Goal: Communication & Community: Ask a question

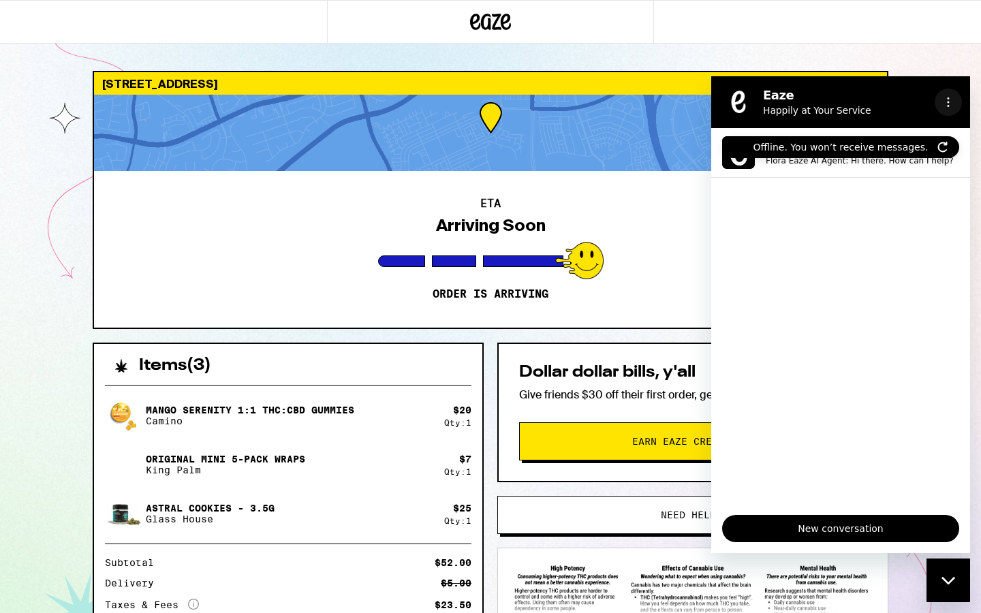
click at [949, 97] on icon "Options menu" at bounding box center [947, 102] width 11 height 11
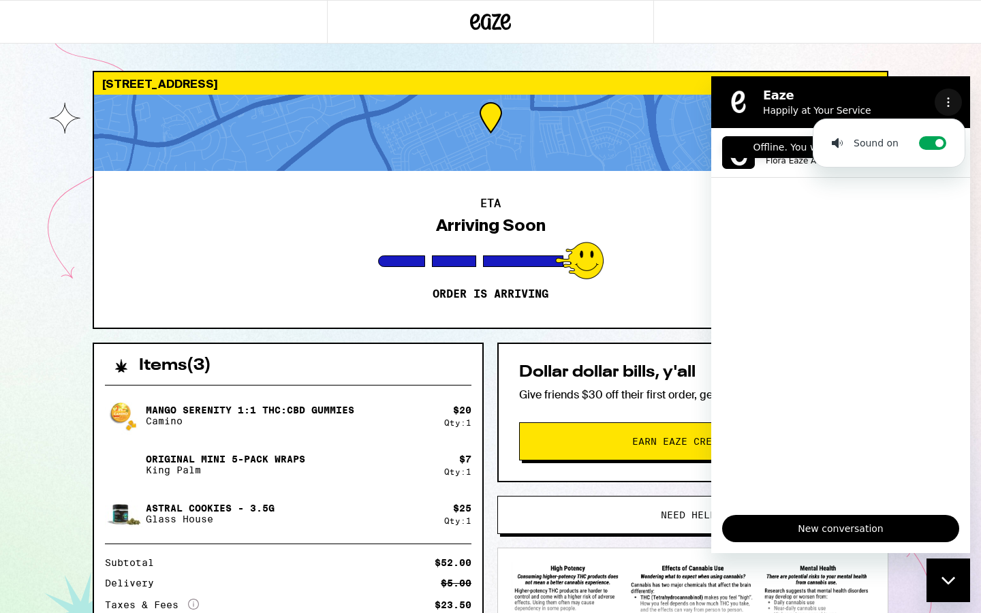
click at [949, 97] on icon "Options menu" at bounding box center [947, 102] width 11 height 11
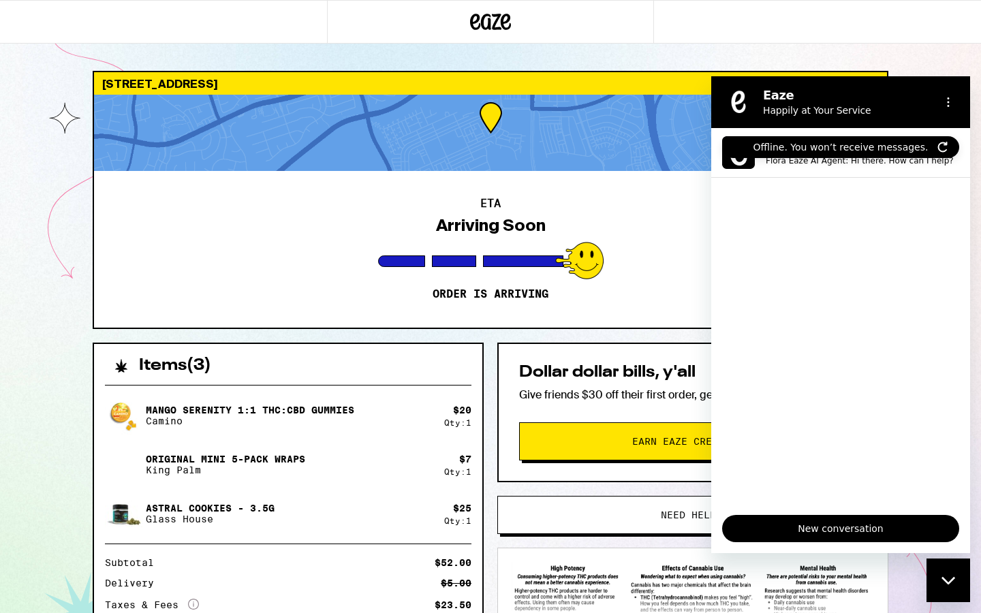
click at [952, 559] on button "Close messaging window" at bounding box center [948, 580] width 44 height 44
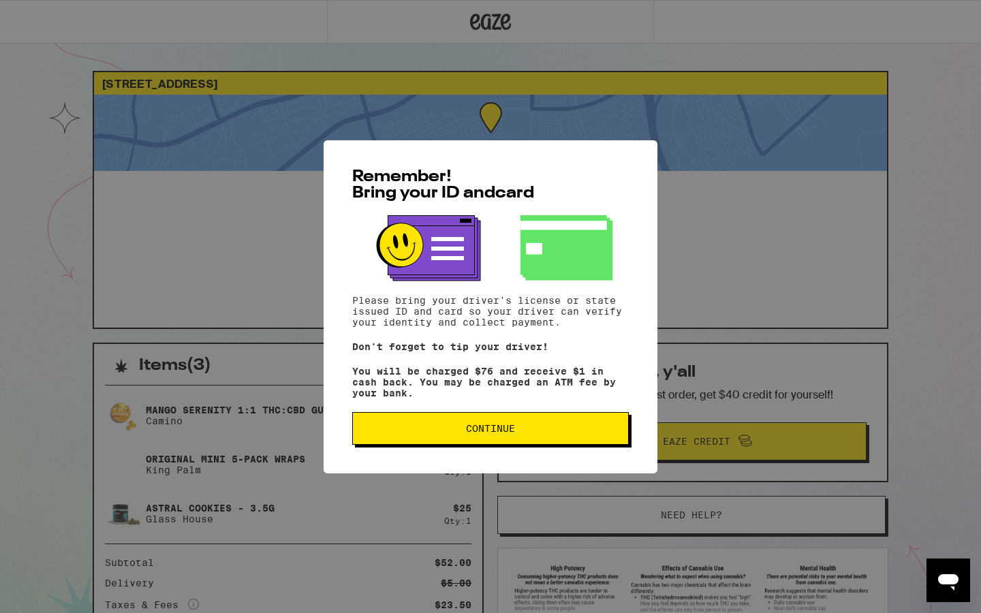
click at [426, 432] on span "Continue" at bounding box center [490, 429] width 253 height 10
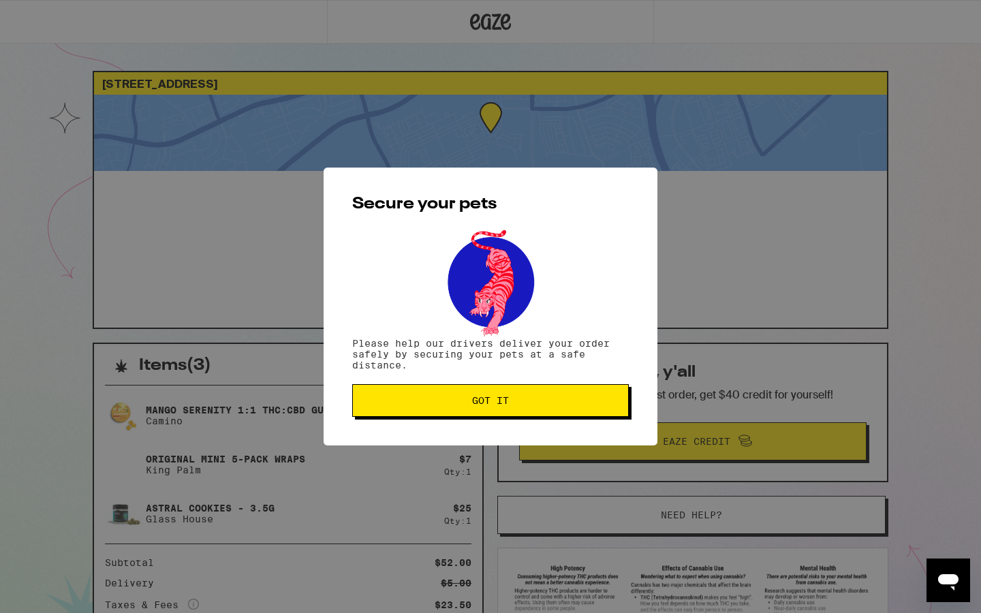
click at [411, 404] on span "Got it" at bounding box center [490, 401] width 253 height 10
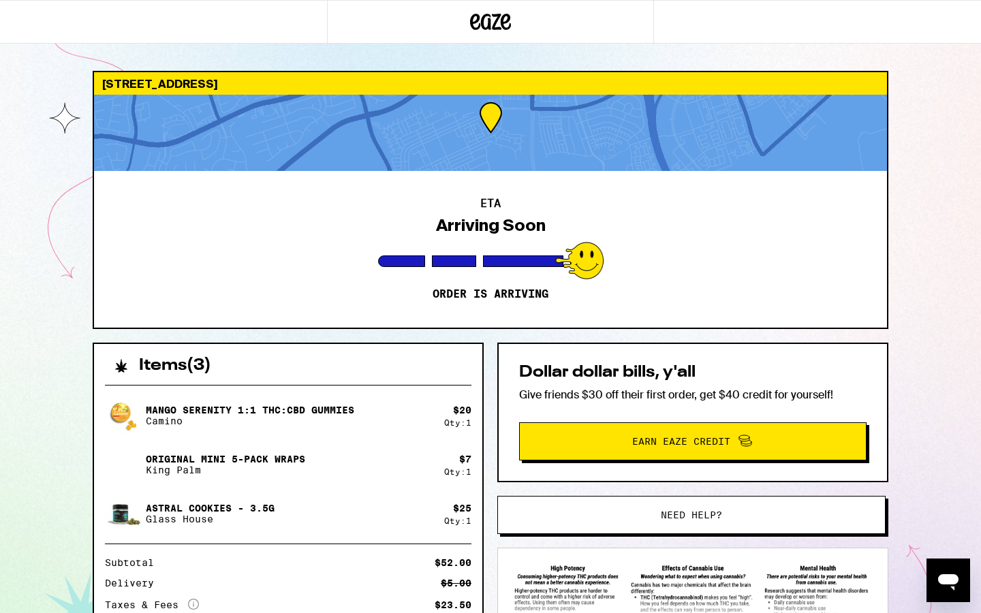
click at [296, 612] on div "Subtotal $52.00 Delivery $5.00 Taxes & Fees More Info $23.50 Promo: COZY30 -$13…" at bounding box center [288, 605] width 366 height 94
click at [622, 524] on button "Need help?" at bounding box center [691, 515] width 388 height 38
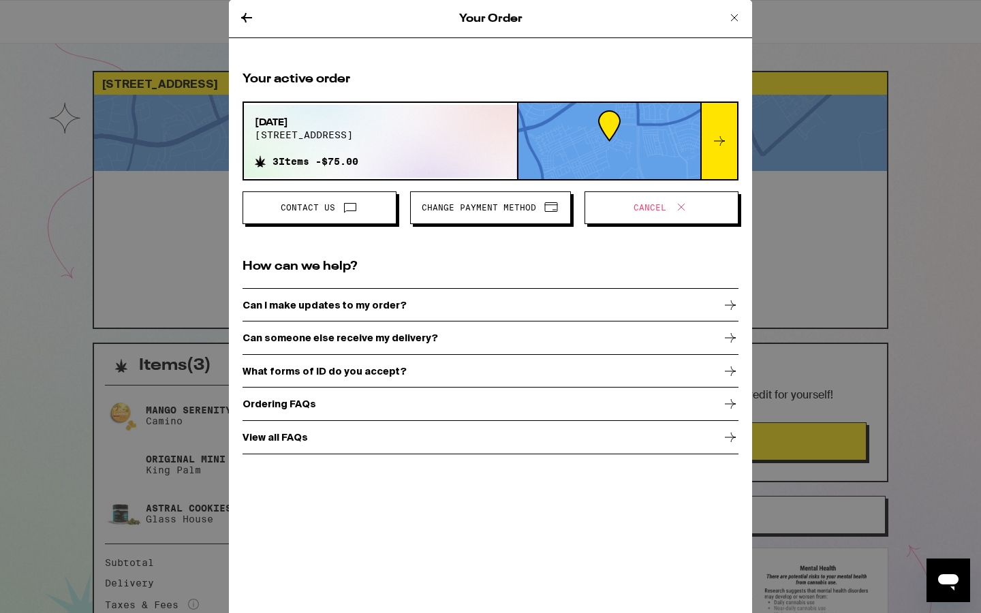
click at [439, 143] on div "[DATE] [STREET_ADDRESS] 3 Items - $75.00" at bounding box center [380, 141] width 273 height 73
click at [341, 203] on span at bounding box center [346, 208] width 23 height 18
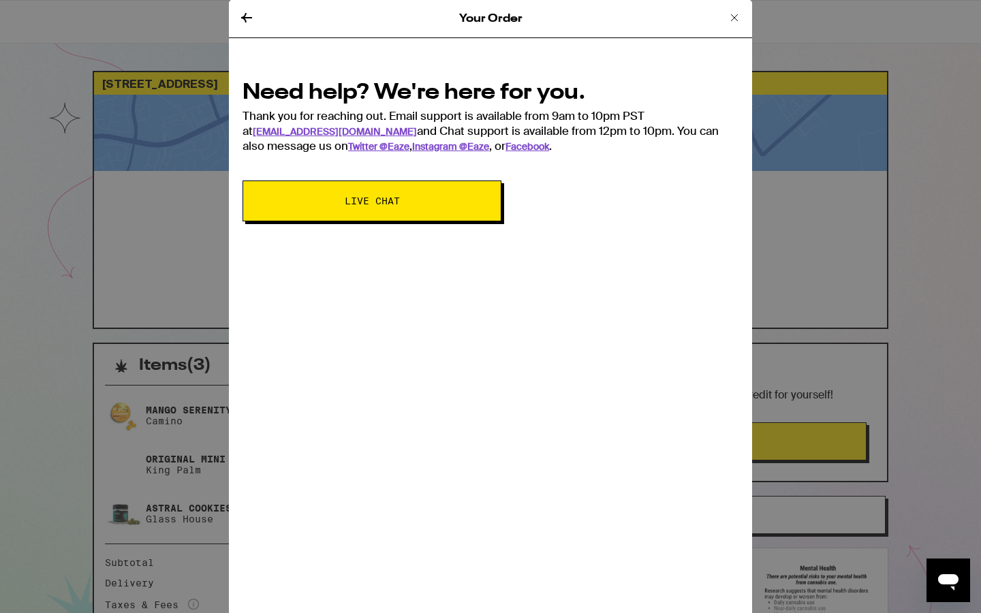
click at [420, 170] on div "Need help? We're here for you. Thank you for reaching out. Email support is ava…" at bounding box center [490, 146] width 523 height 178
click at [417, 205] on button "Live Chat" at bounding box center [371, 200] width 259 height 41
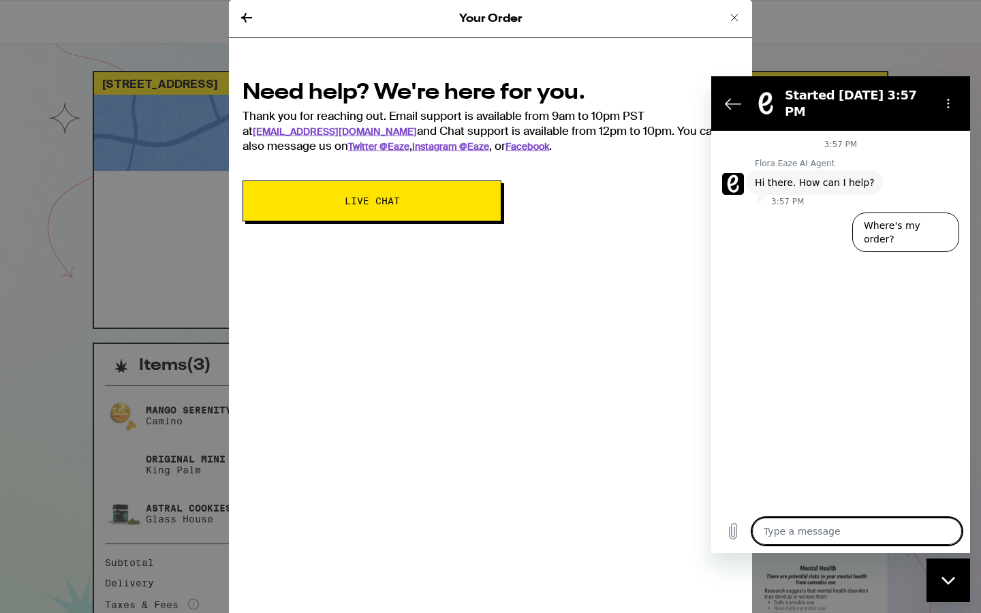
click at [791, 520] on textarea at bounding box center [857, 531] width 210 height 27
type textarea "H"
type textarea "x"
type textarea "He"
type textarea "x"
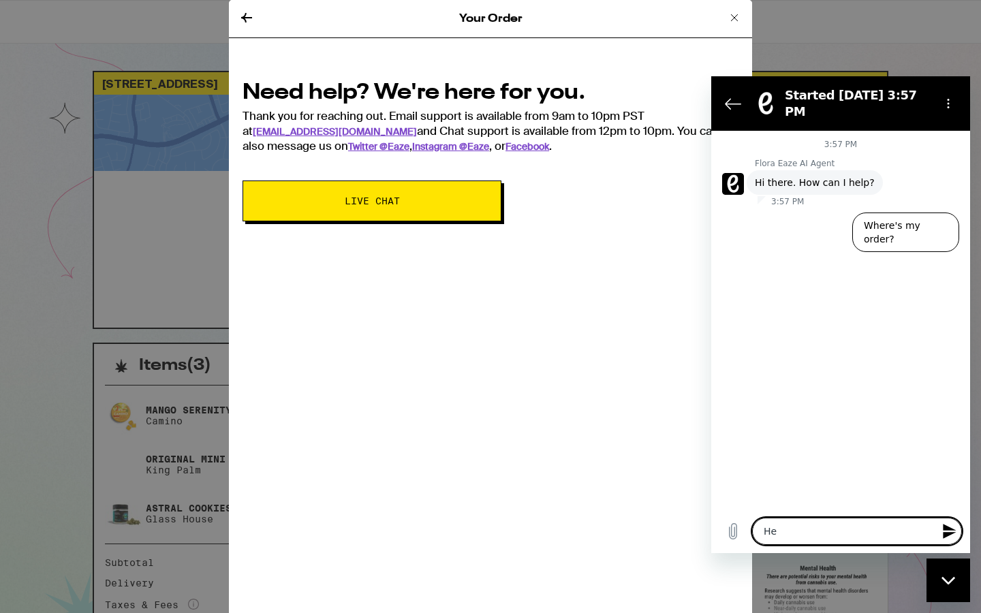
type textarea "Hey"
type textarea "x"
type textarea "Hey"
type textarea "x"
type textarea "Hey c"
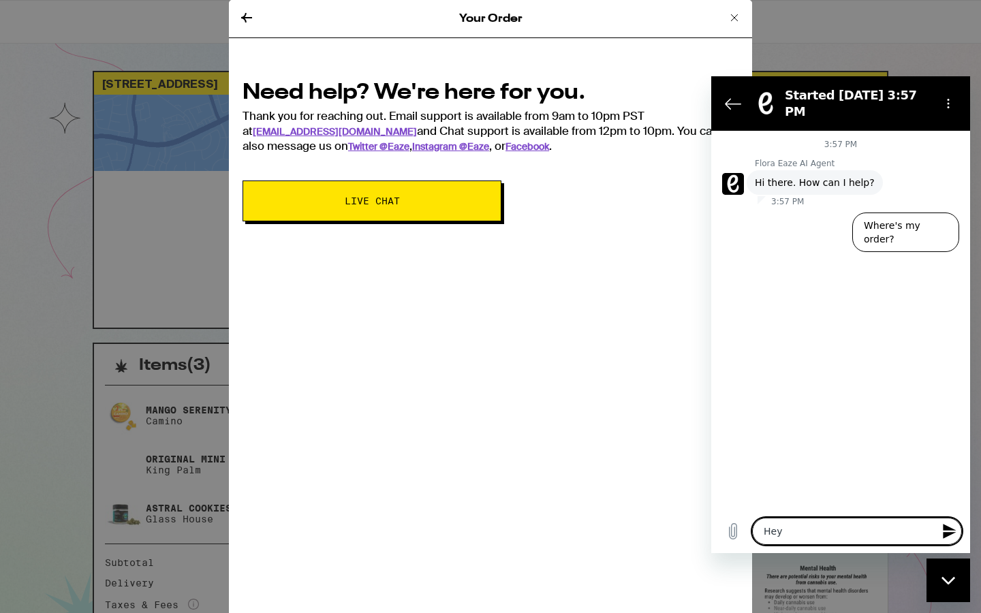
type textarea "x"
type textarea "Hey cn"
type textarea "x"
type textarea "Hey c"
type textarea "x"
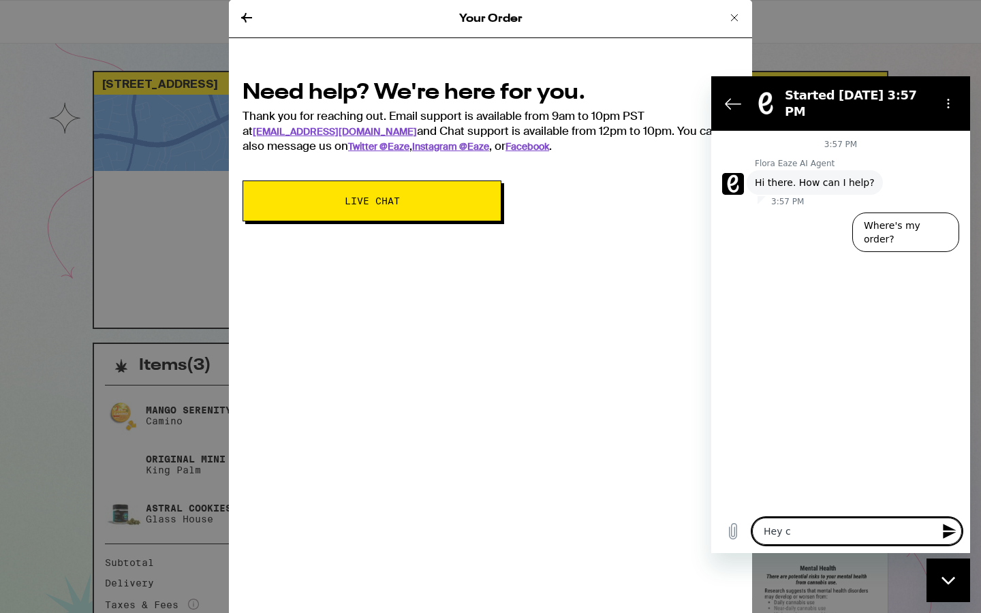
type textarea "Hey ca"
type textarea "x"
type textarea "Hey can"
type textarea "x"
type textarea "Hey can"
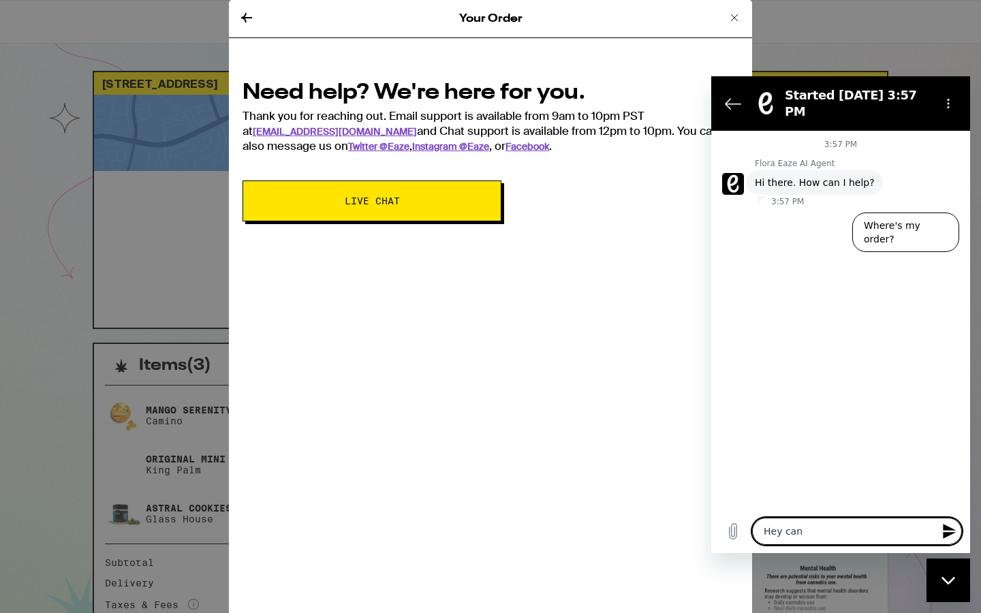
type textarea "x"
type textarea "Hey can y"
type textarea "x"
type textarea "Hey can yo"
type textarea "x"
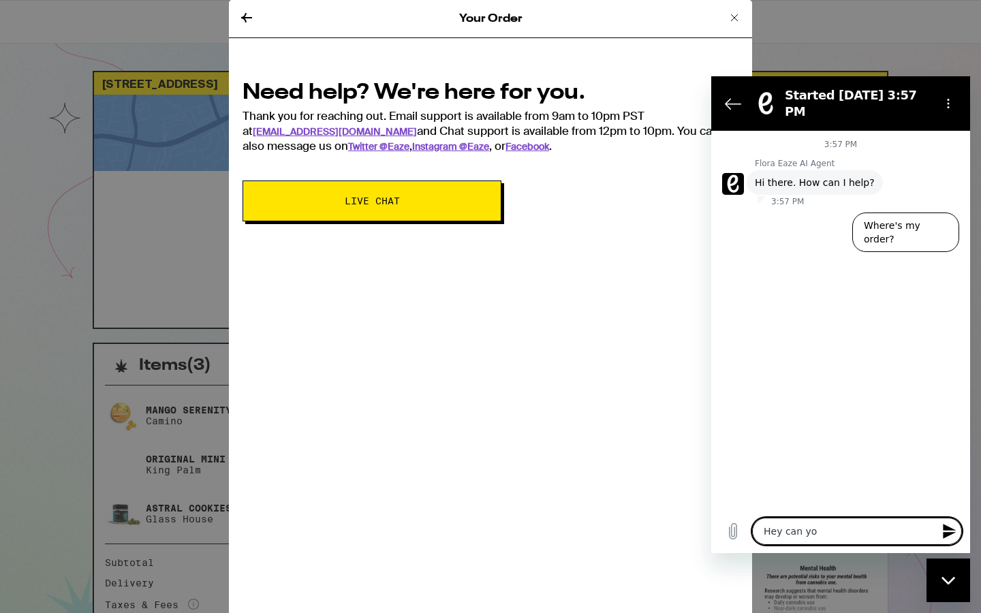
type textarea "Hey can you"
type textarea "x"
type textarea "Hey can you"
type textarea "x"
type textarea "Hey can you g"
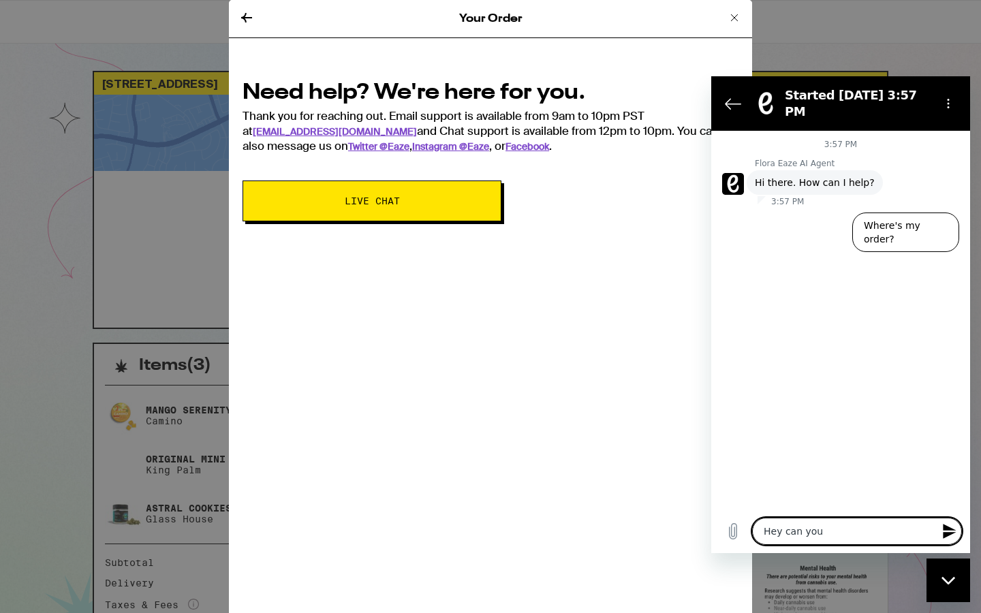
type textarea "x"
type textarea "Hey can you ge"
type textarea "x"
type textarea "Hey can you get"
type textarea "x"
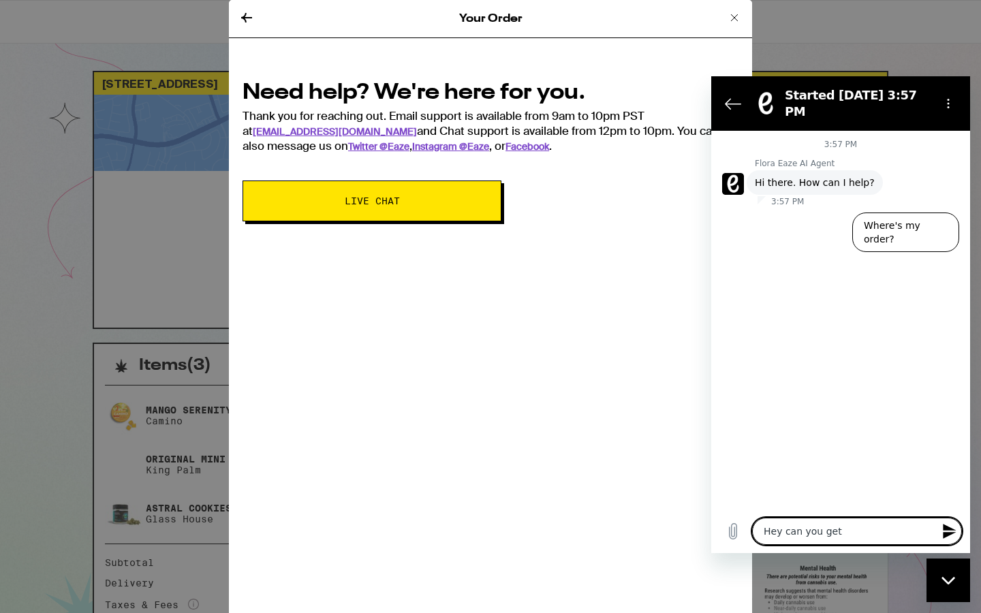
type textarea "Hey can you get"
type textarea "x"
type textarea "Hey can you get m"
type textarea "x"
type textarea "Hey can you get me"
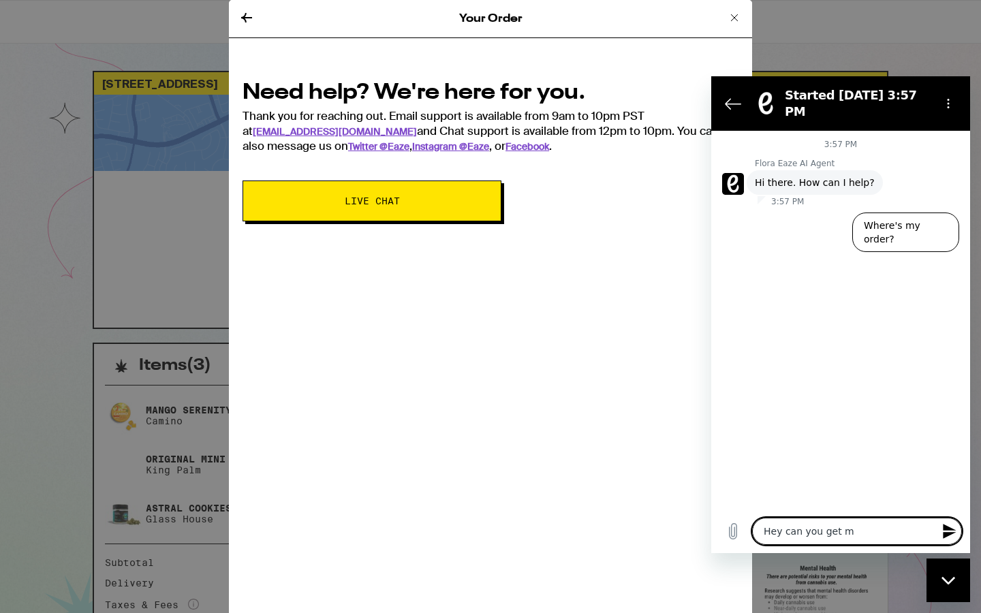
type textarea "x"
type textarea "Hey can you get me"
type textarea "x"
type textarea "Hey can you get me i"
type textarea "x"
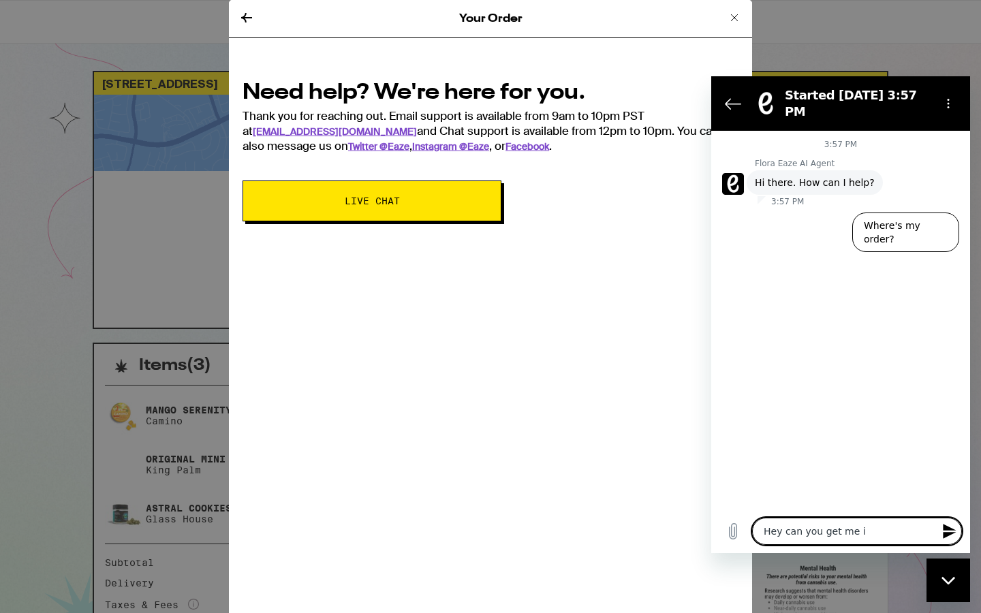
type textarea "Hey can you get me in"
type textarea "x"
type textarea "Hey can you get me in"
type textarea "x"
type textarea "Hey can you get me in c"
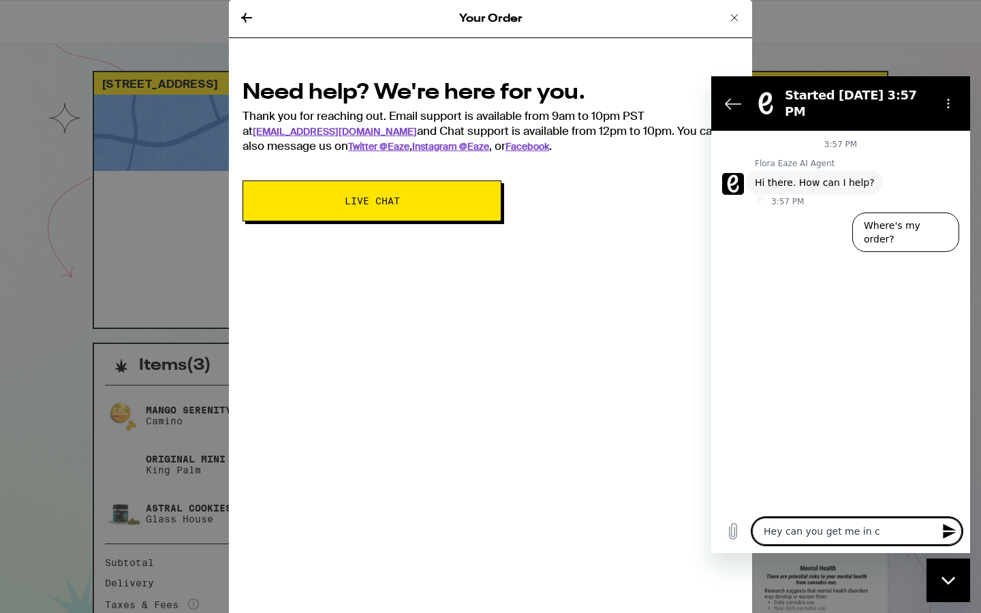
type textarea "x"
type textarea "Hey can you get me in co"
type textarea "x"
type textarea "Hey can you get me in con"
type textarea "x"
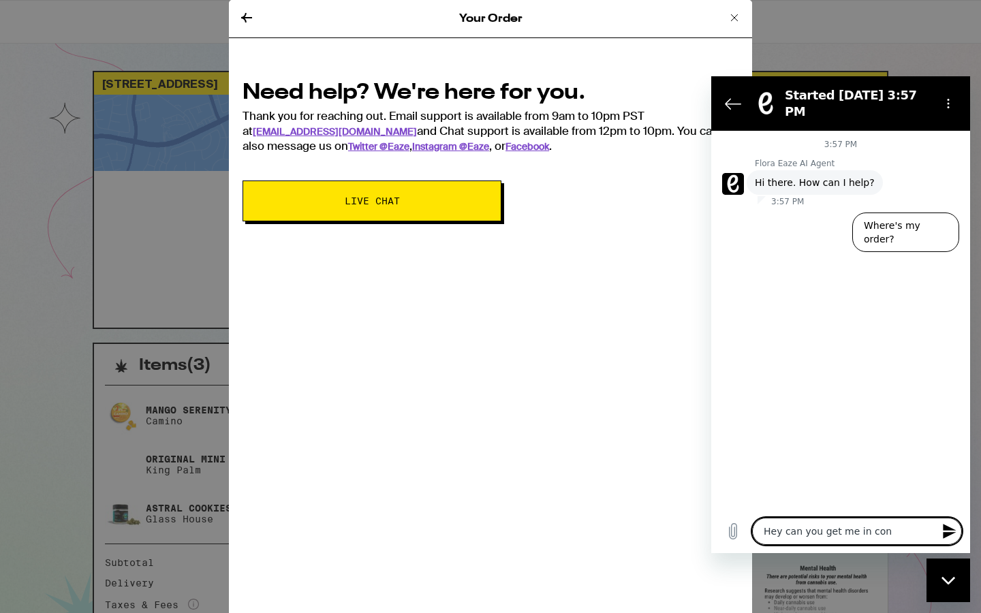
type textarea "Hey can you get me in cont"
type textarea "x"
type textarea "Hey can you get me in conta"
type textarea "x"
type textarea "Hey can you get me in contac"
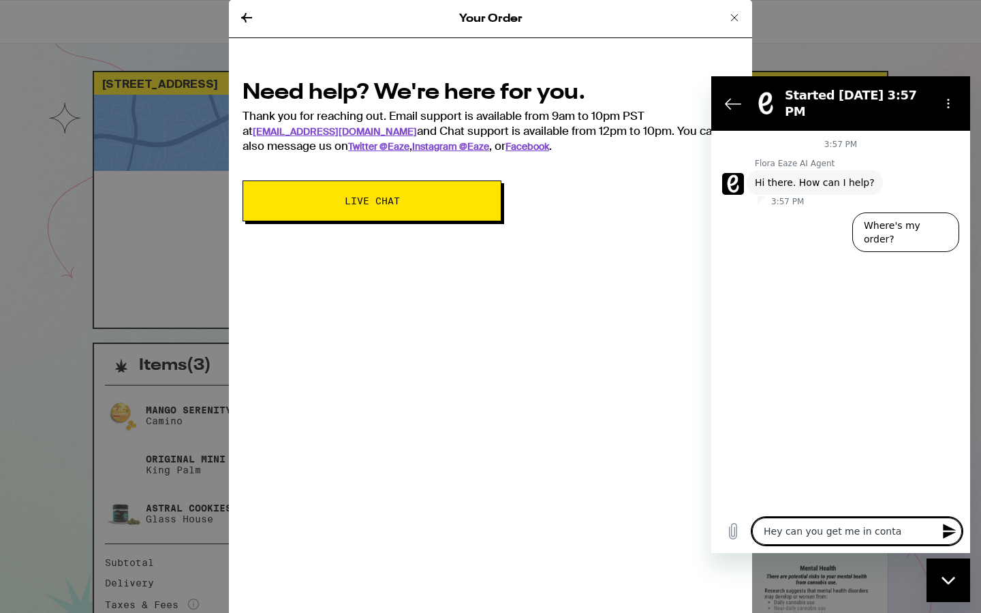
type textarea "x"
type textarea "Hey can you get me in contact"
type textarea "x"
type textarea "Hey can you get me in contact"
type textarea "x"
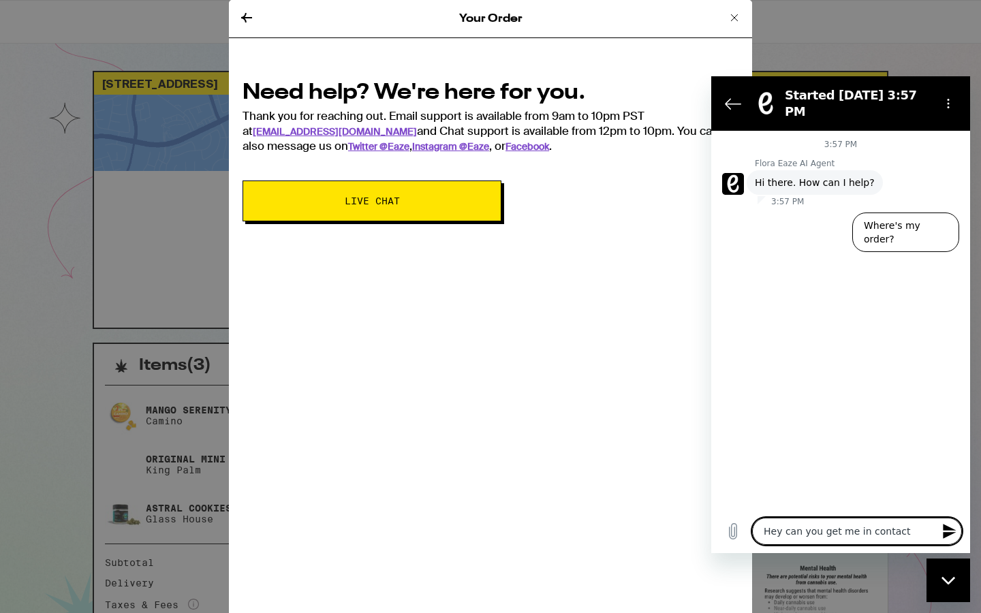
type textarea "Hey can you get me in contact w"
type textarea "x"
type textarea "Hey can you get me in contact wi"
type textarea "x"
type textarea "Hey can you get me in contact wit"
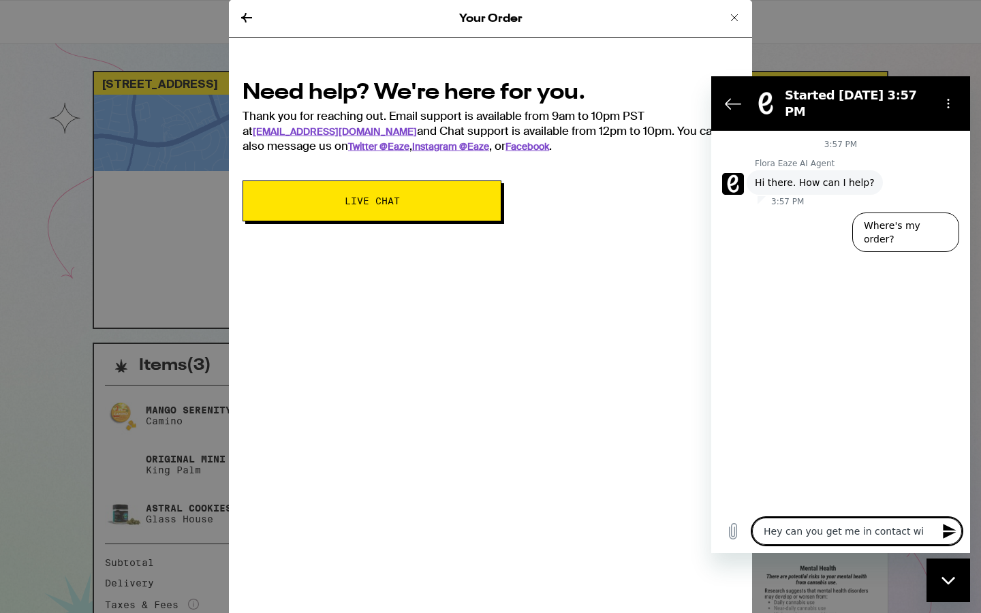
type textarea "x"
type textarea "Hey can you get me in contact with"
type textarea "x"
type textarea "Hey can you get me in contact with"
type textarea "x"
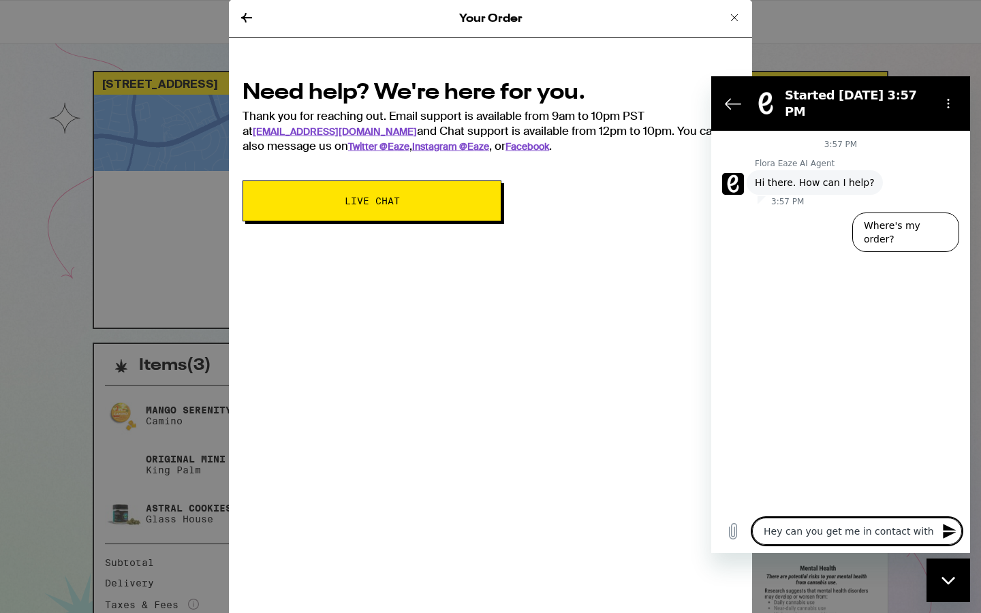
type textarea "Hey can you get me in contact with m"
type textarea "x"
type textarea "Hey can you get me in contact with my"
type textarea "x"
type textarea "Hey can you get me in contact with my"
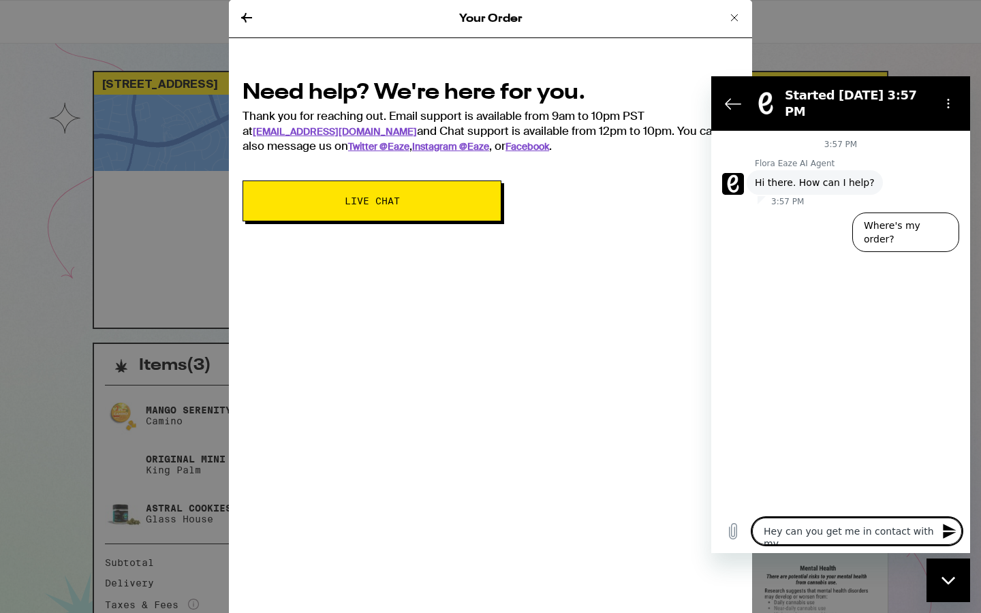
type textarea "x"
type textarea "Hey can you get me in contact with my d"
type textarea "x"
type textarea "Hey can you get me in contact with my dr"
type textarea "x"
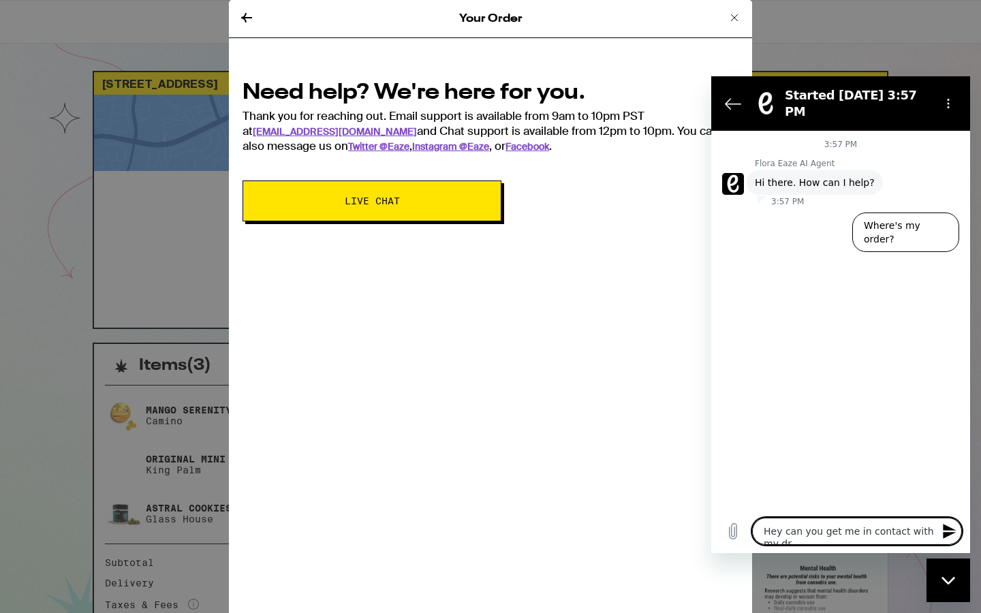
type textarea "Hey can you get me in contact with my dri"
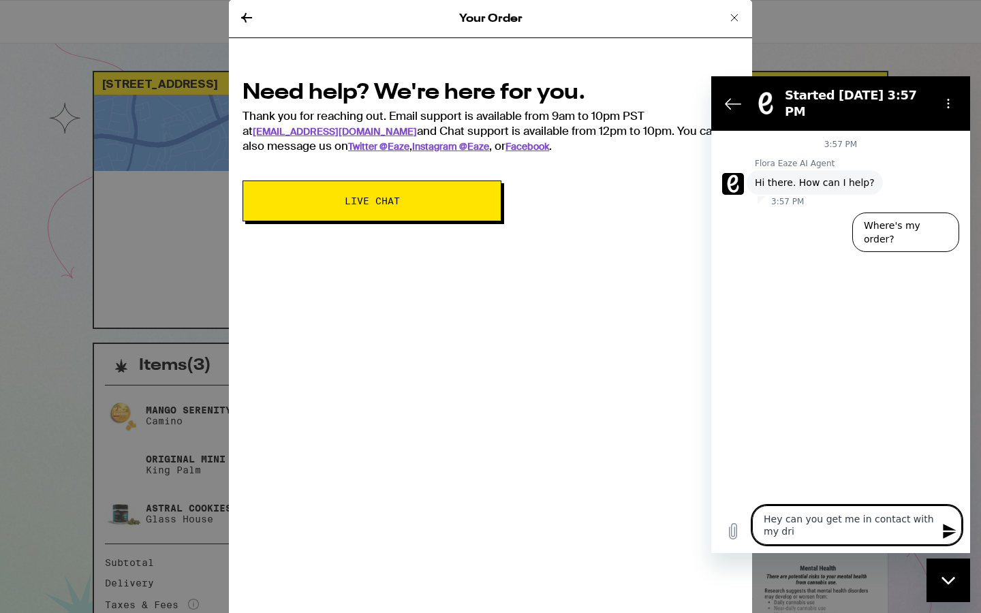
type textarea "x"
type textarea "Hey can you get me in contact with my driv"
type textarea "x"
type textarea "Hey can you get me in contact with my drive"
type textarea "x"
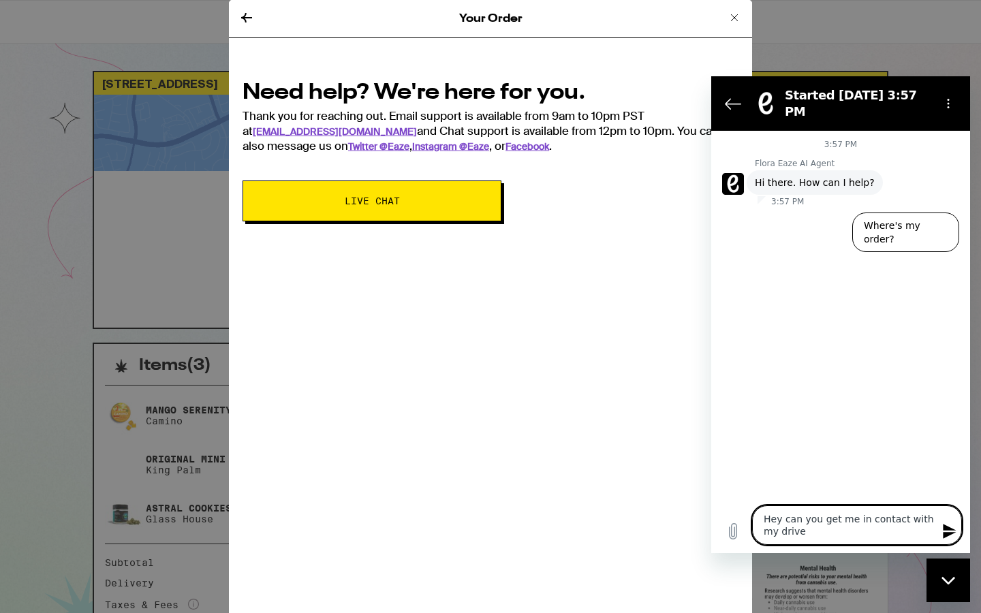
type textarea "Hey can you get me in contact with my driver"
type textarea "x"
type textarea "Hey can you get me in contact with my driver?"
type textarea "x"
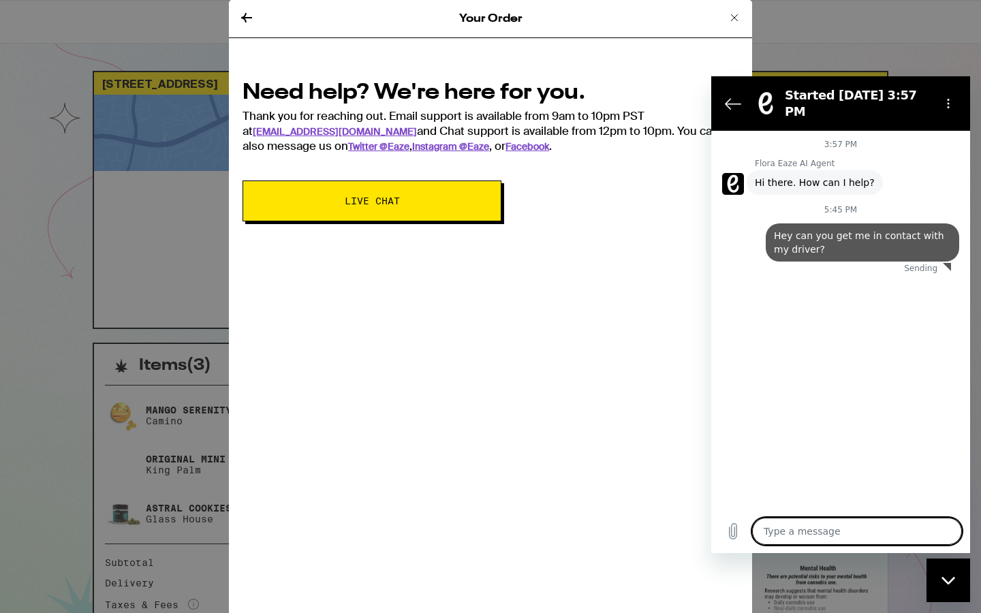
type textarea "x"
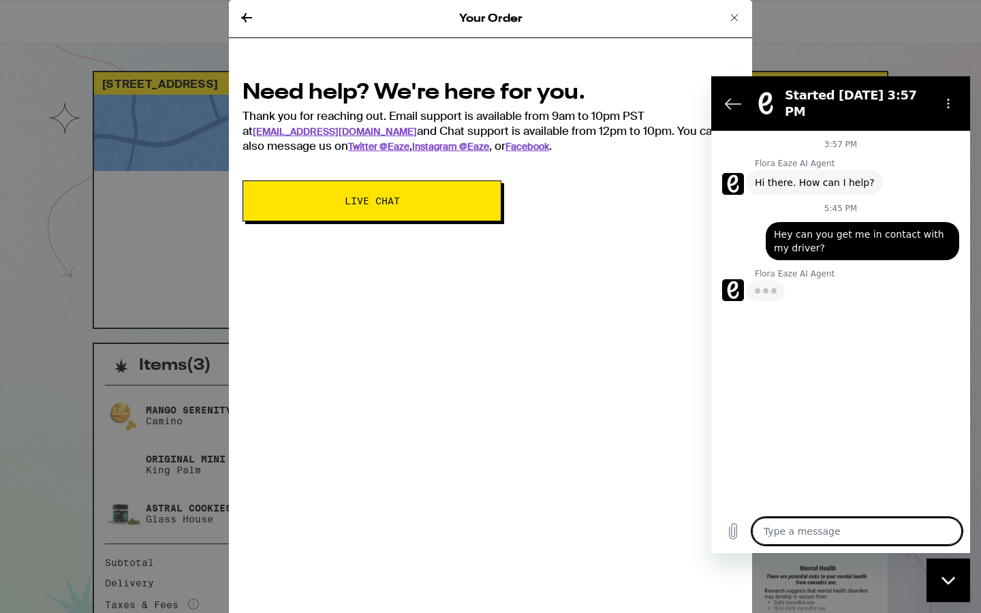
type textarea "I"
type textarea "x"
type textarea "I'"
type textarea "x"
type textarea "I'm"
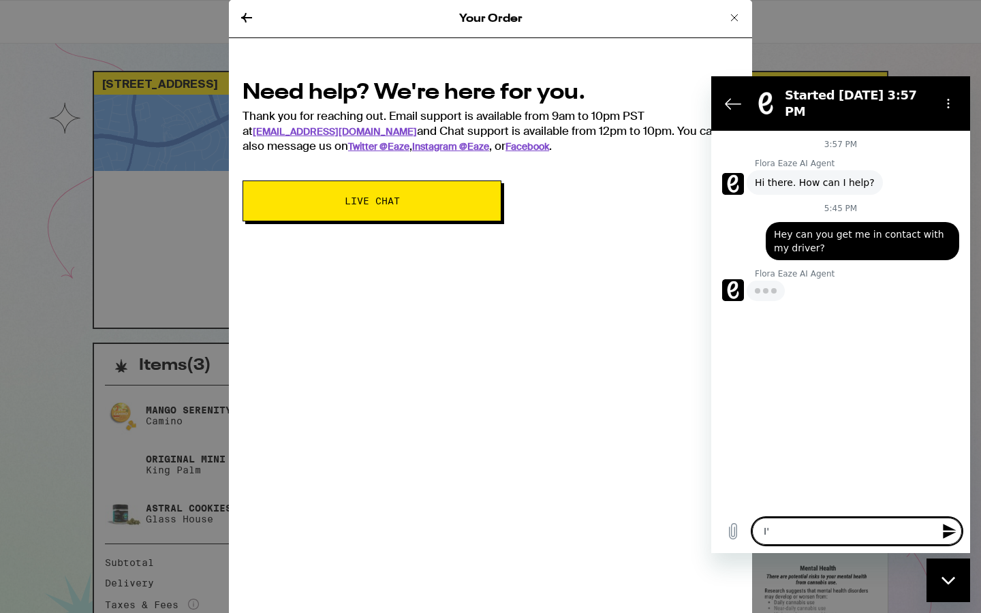
type textarea "x"
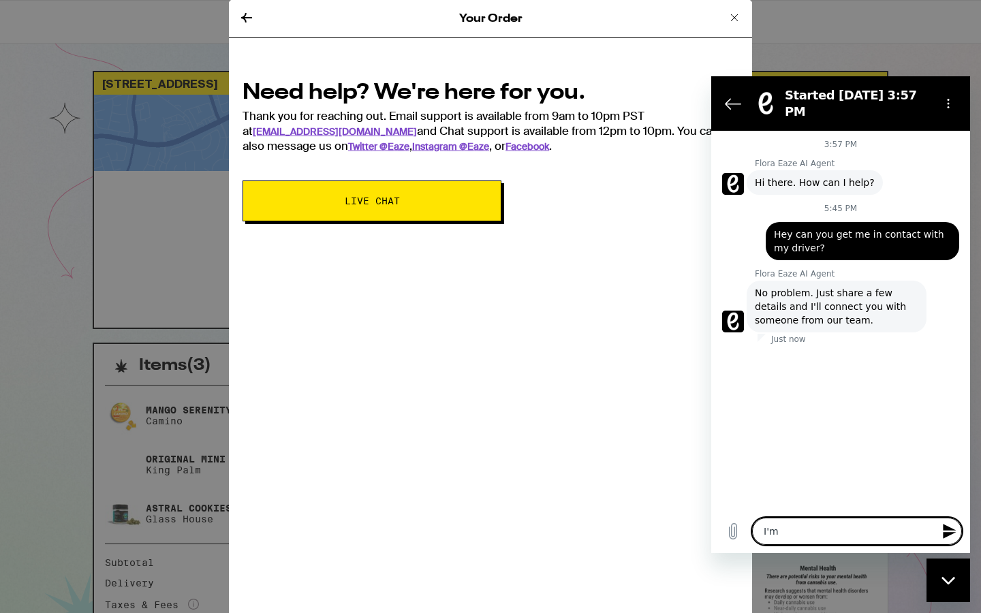
type textarea "I'm"
type textarea "x"
type textarea "I'm"
type textarea "x"
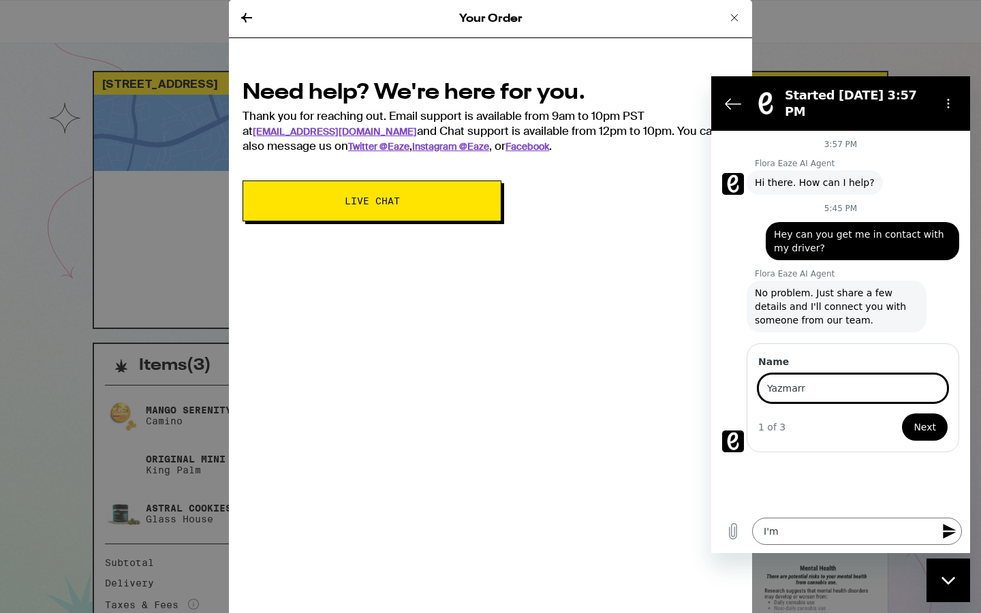
type input "Yazmarr"
click at [927, 419] on span "Next" at bounding box center [924, 427] width 22 height 16
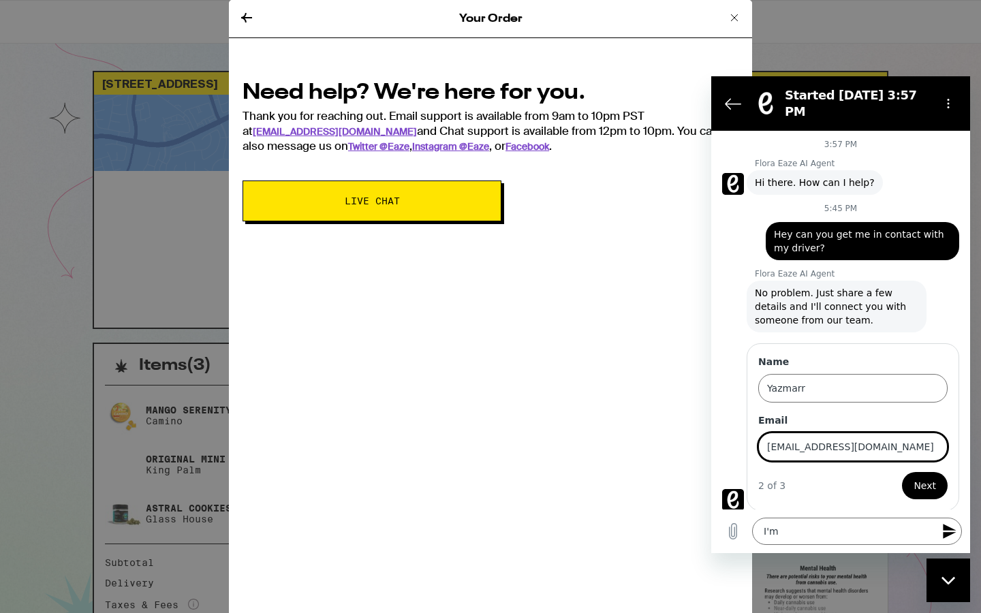
type input "[EMAIL_ADDRESS][DOMAIN_NAME]"
click at [902, 472] on button "Next" at bounding box center [925, 485] width 46 height 27
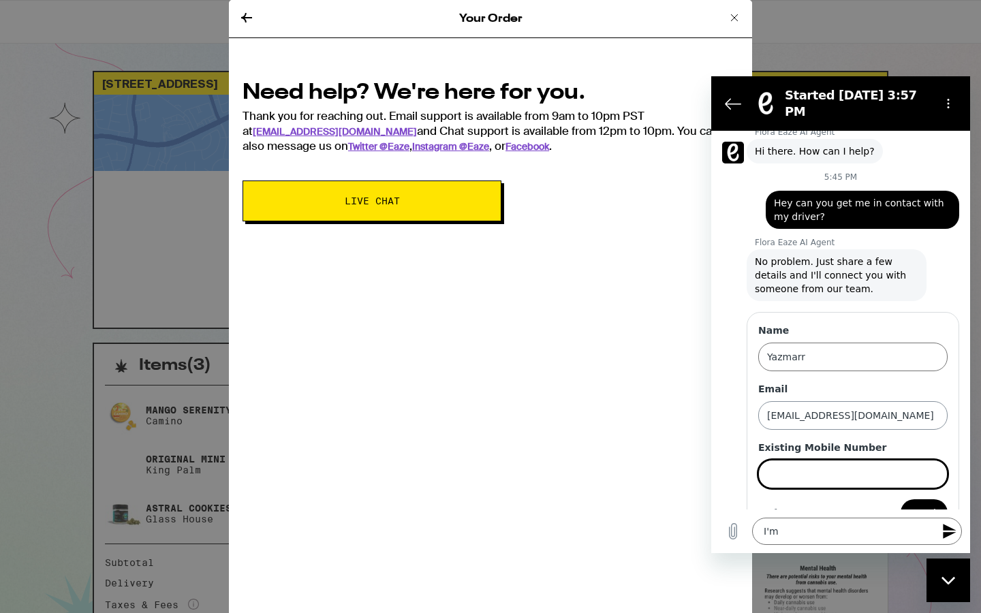
scroll to position [50, 0]
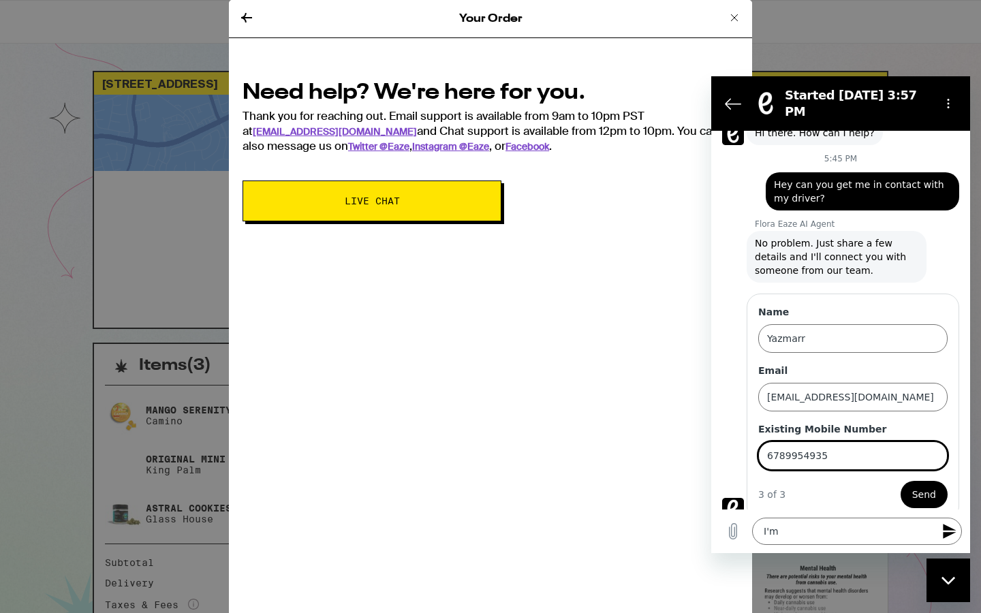
type input "6789954935"
click at [900, 481] on button "Send" at bounding box center [923, 494] width 47 height 27
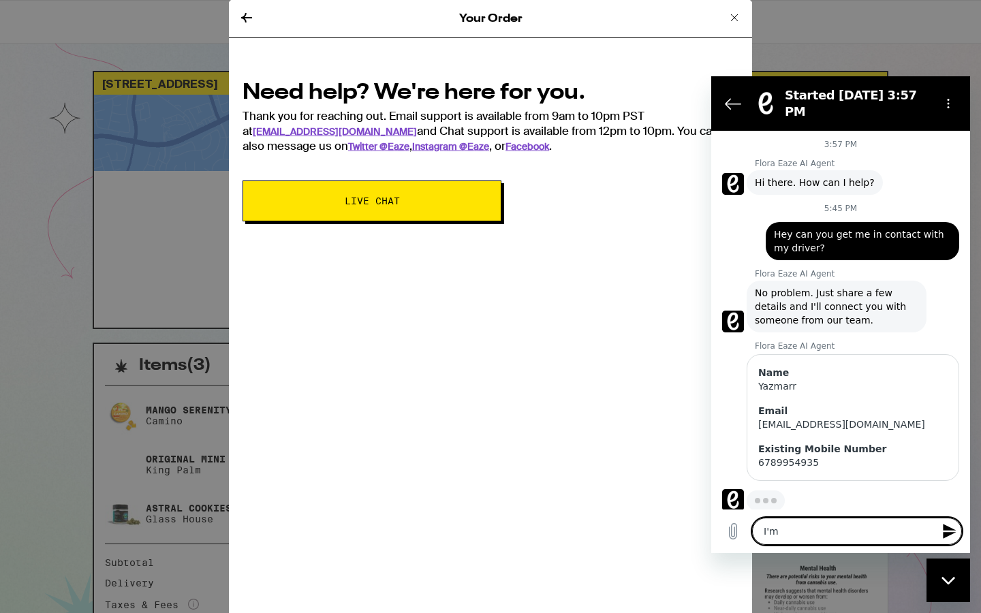
drag, startPoint x: 814, startPoint y: 533, endPoint x: 687, endPoint y: 533, distance: 127.3
click at [711, 533] on html "Started [DATE] 3:57 PM 3:57 PM Flora Eaze AI Agent [PERSON_NAME] AI Agent says:…" at bounding box center [840, 314] width 259 height 477
type textarea "x"
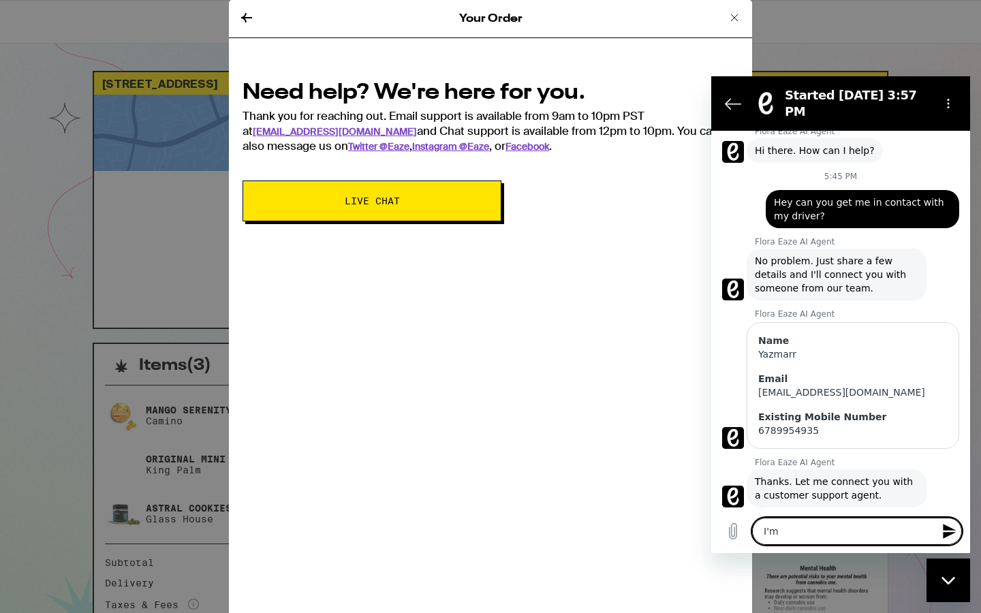
type textarea "I'm H"
type textarea "x"
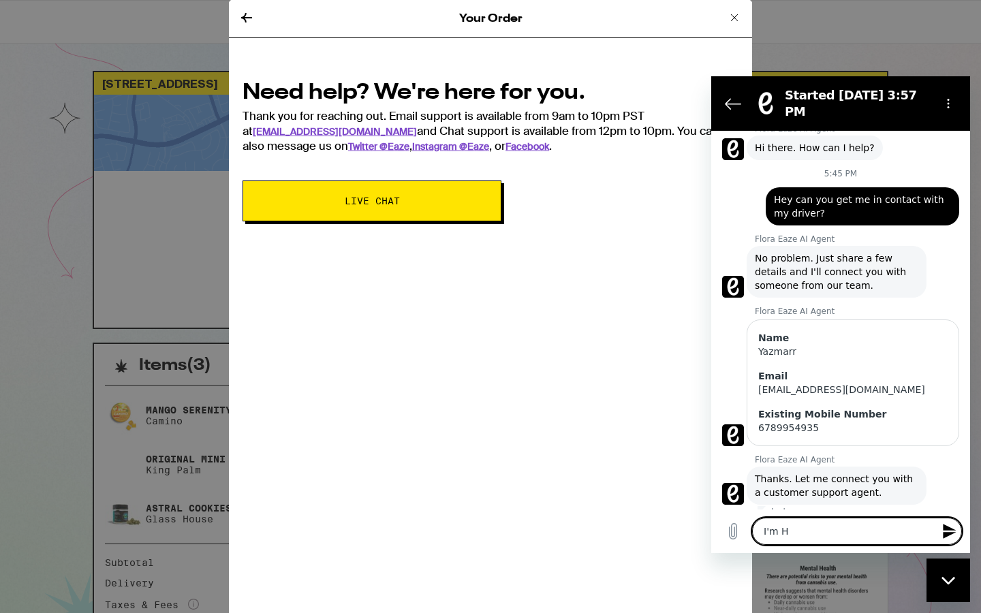
type textarea "I'm Hi"
type textarea "x"
type textarea "I'm H"
type textarea "x"
type textarea "I'm"
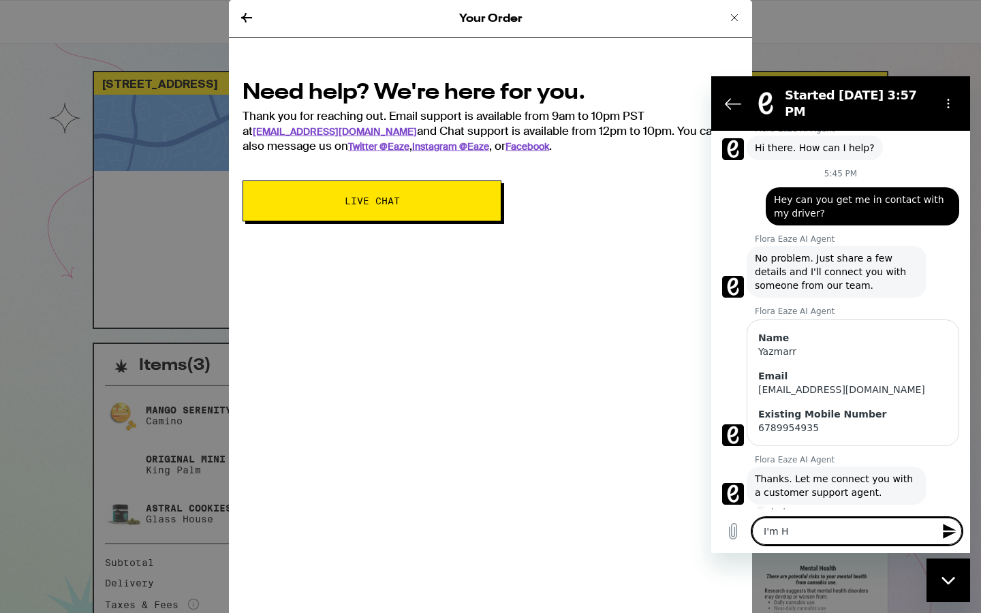
type textarea "x"
type textarea "I'm"
type textarea "x"
type textarea "I'"
type textarea "x"
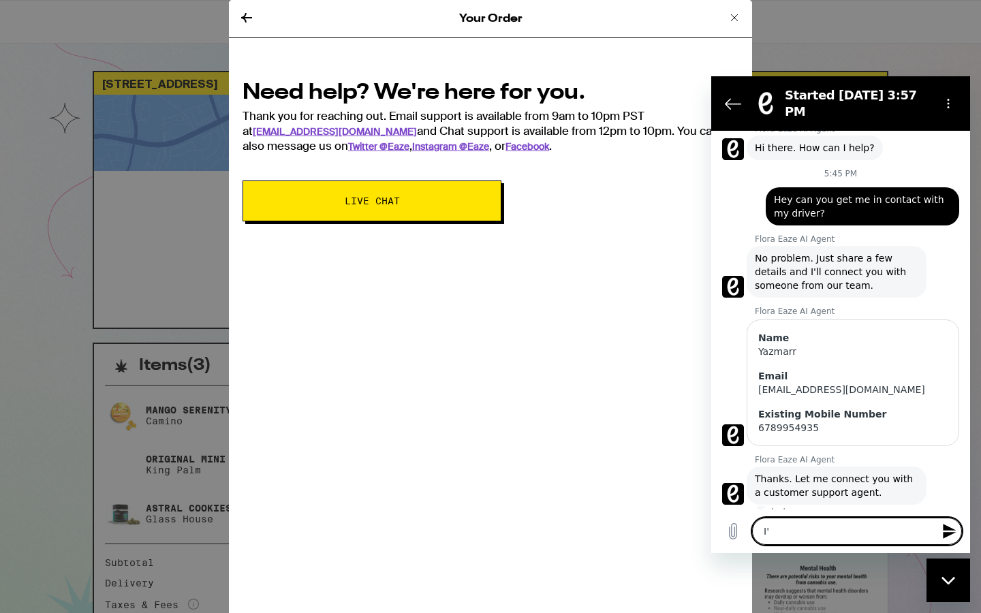
type textarea "I"
type textarea "x"
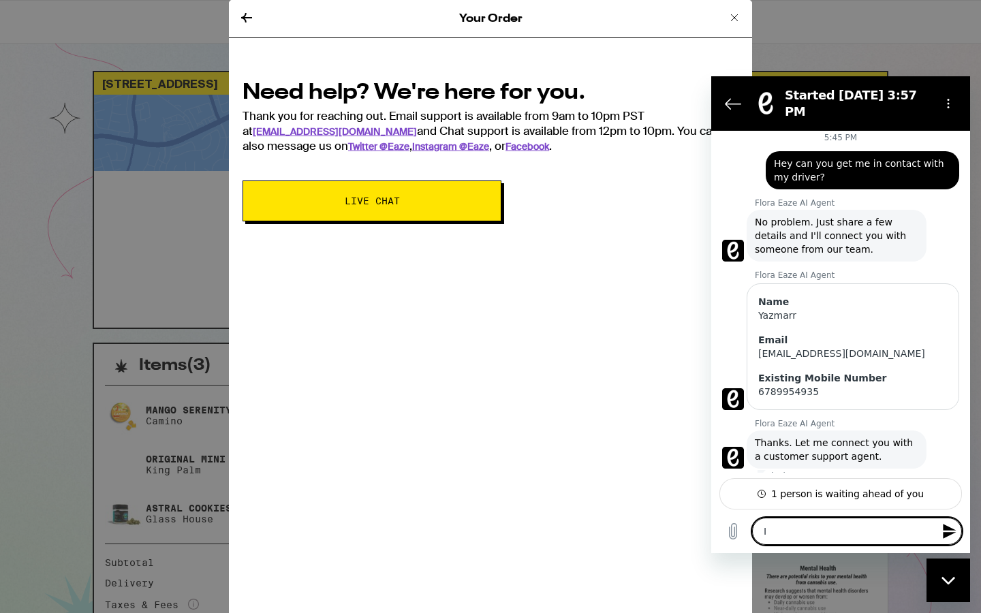
type textarea "x"
type textarea "H"
type textarea "x"
type textarea "Hi"
type textarea "x"
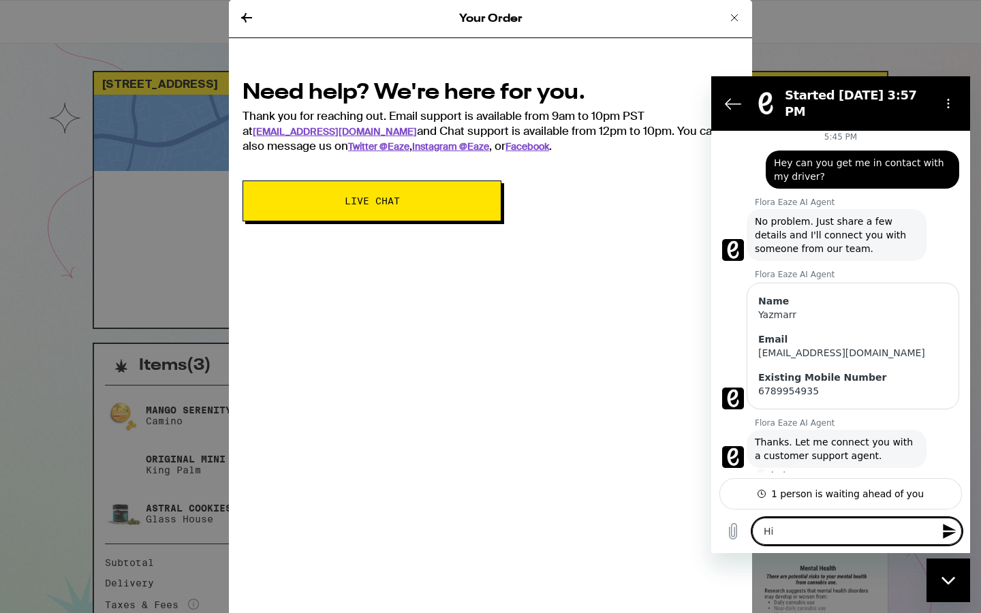
type textarea "Hi"
type textarea "x"
type textarea "Hi c"
type textarea "x"
type textarea "Hi ca"
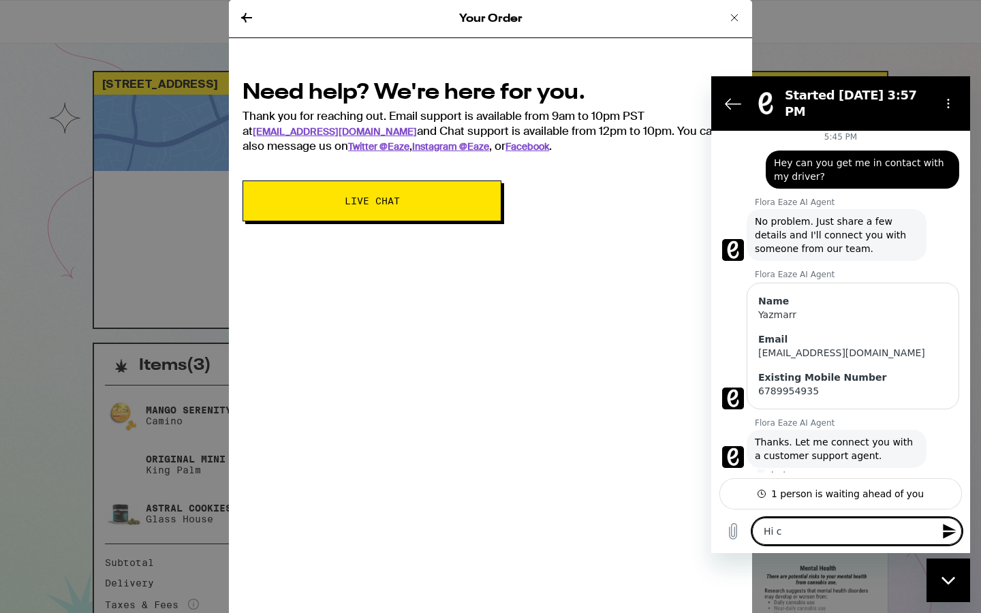
type textarea "x"
type textarea "Hi can"
type textarea "x"
type textarea "Hi can"
type textarea "x"
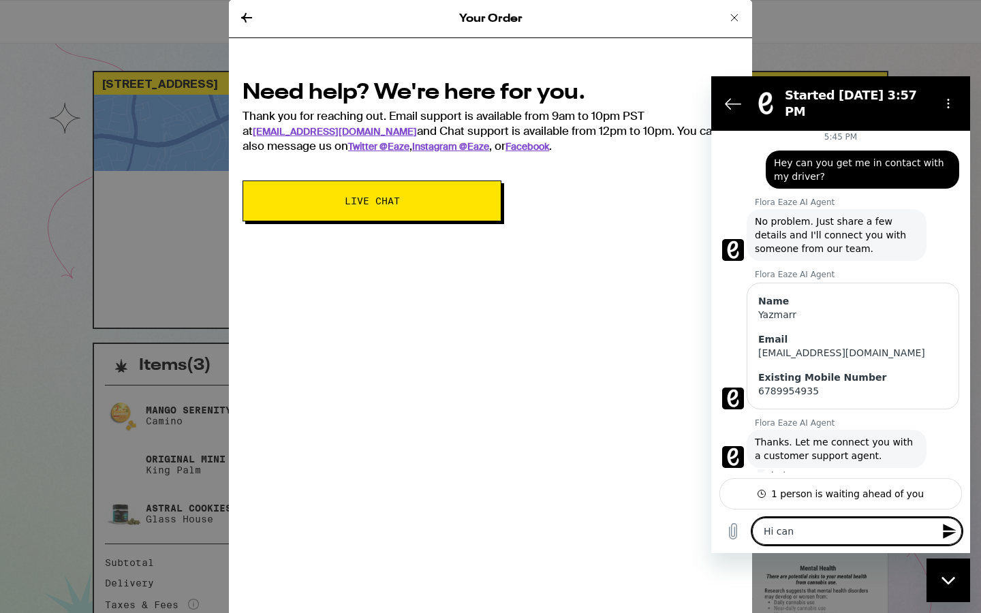
type textarea "Hi can y"
type textarea "x"
type textarea "Hi can yo"
type textarea "x"
type textarea "Hi can you"
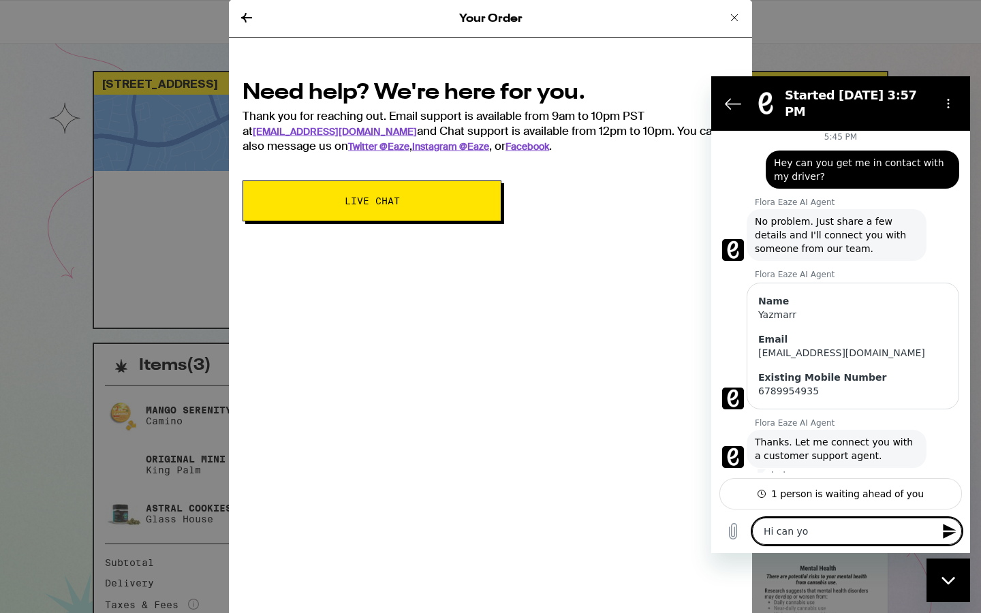
type textarea "x"
type textarea "Hi can you"
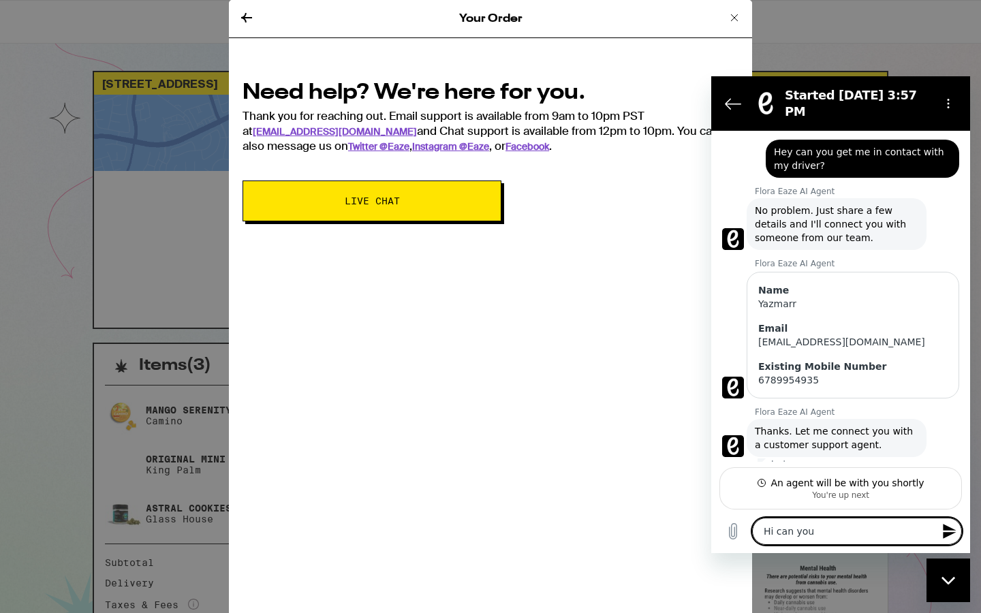
type textarea "x"
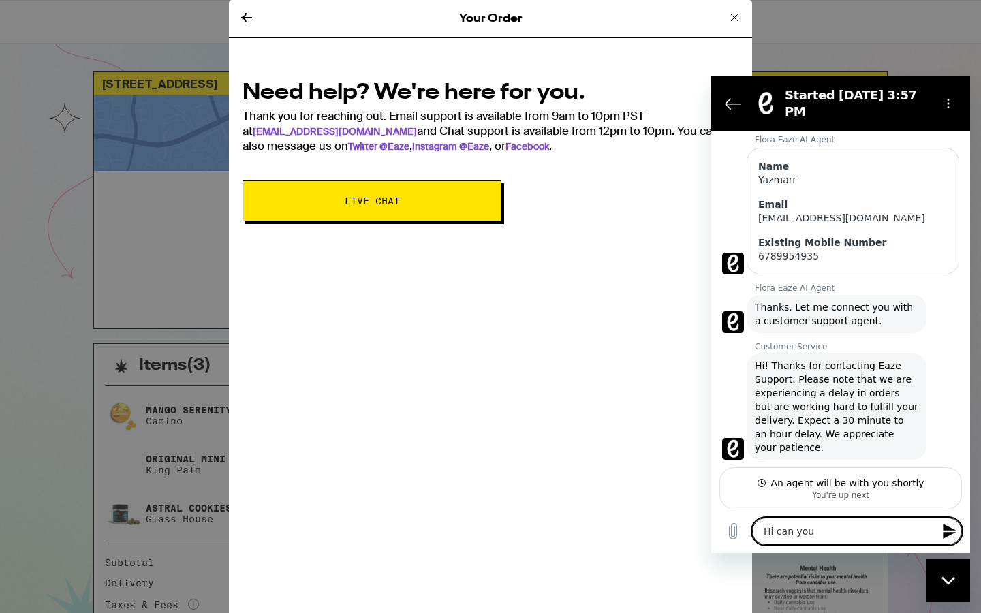
scroll to position [209, 0]
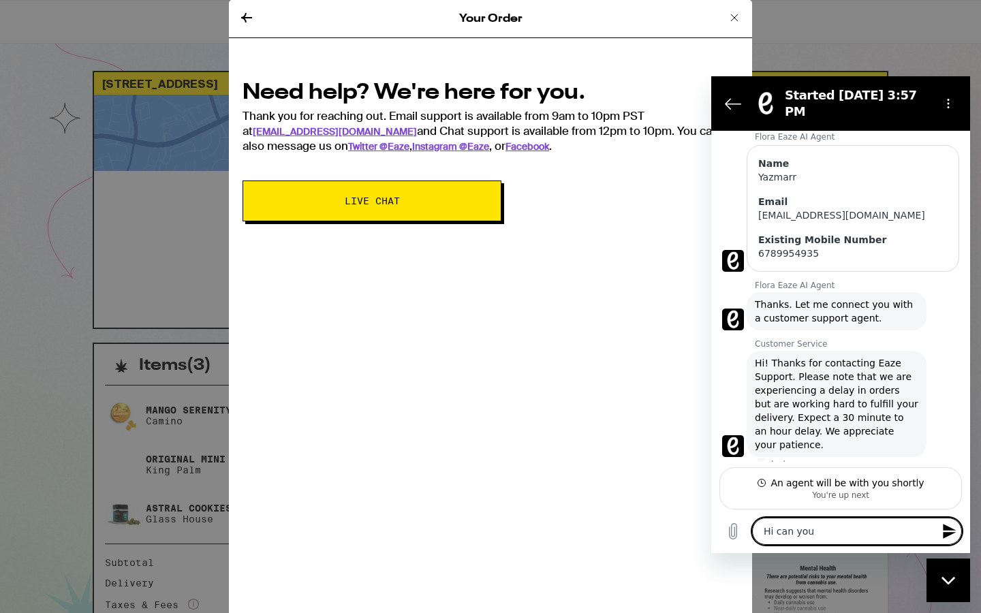
type textarea "Hi can you h"
type textarea "x"
type textarea "Hi can you he"
type textarea "x"
type textarea "Hi can you hel"
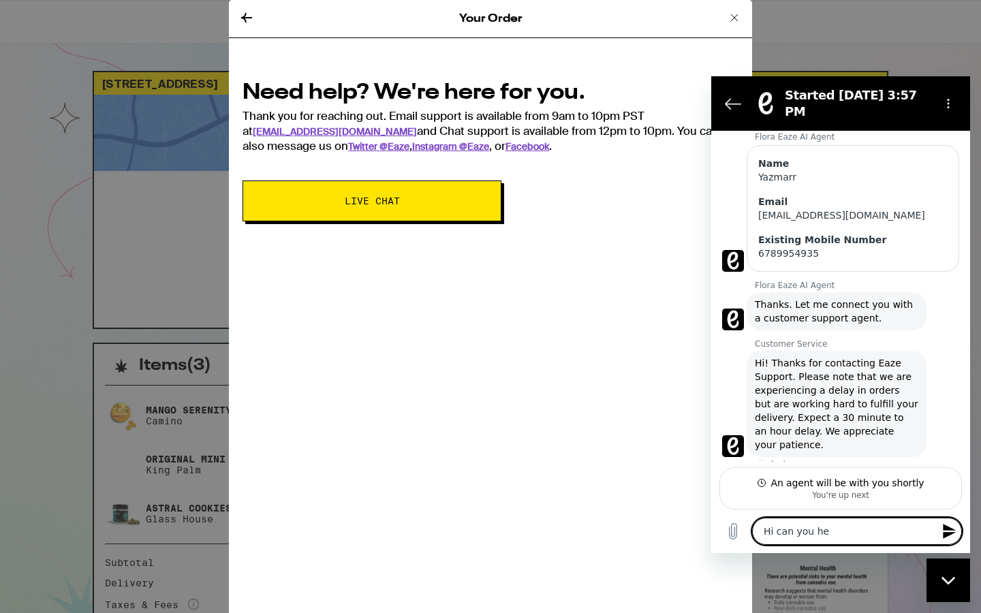
type textarea "x"
type textarea "Hi can you help"
type textarea "x"
type textarea "Hi can you help"
type textarea "x"
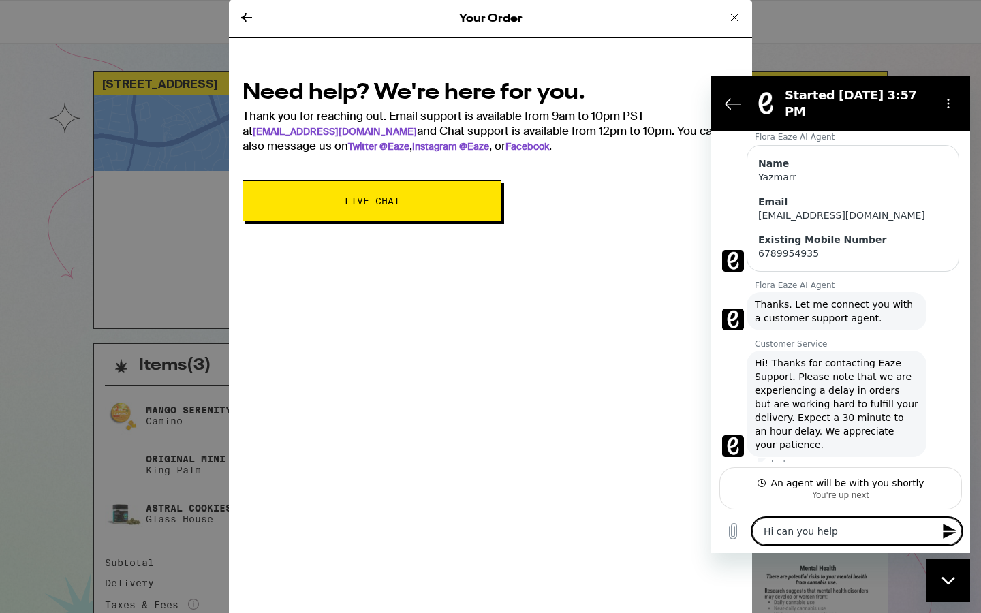
type textarea "Hi can you help e"
type textarea "x"
type textarea "Hi can you help"
type textarea "x"
type textarea "Hi can you help m"
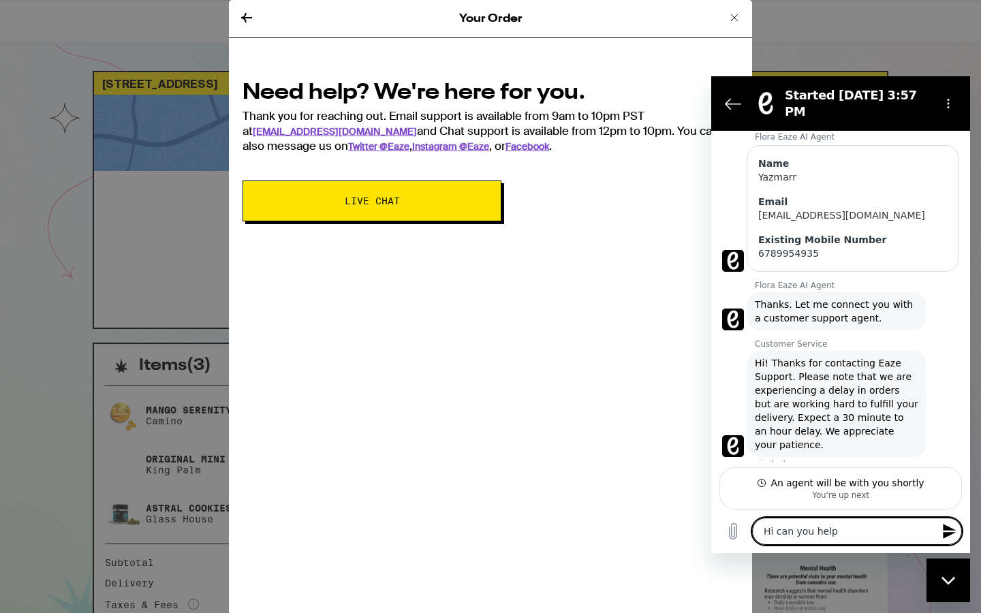
type textarea "x"
type textarea "Hi can you help me"
type textarea "x"
type textarea "Hi can you help me"
type textarea "x"
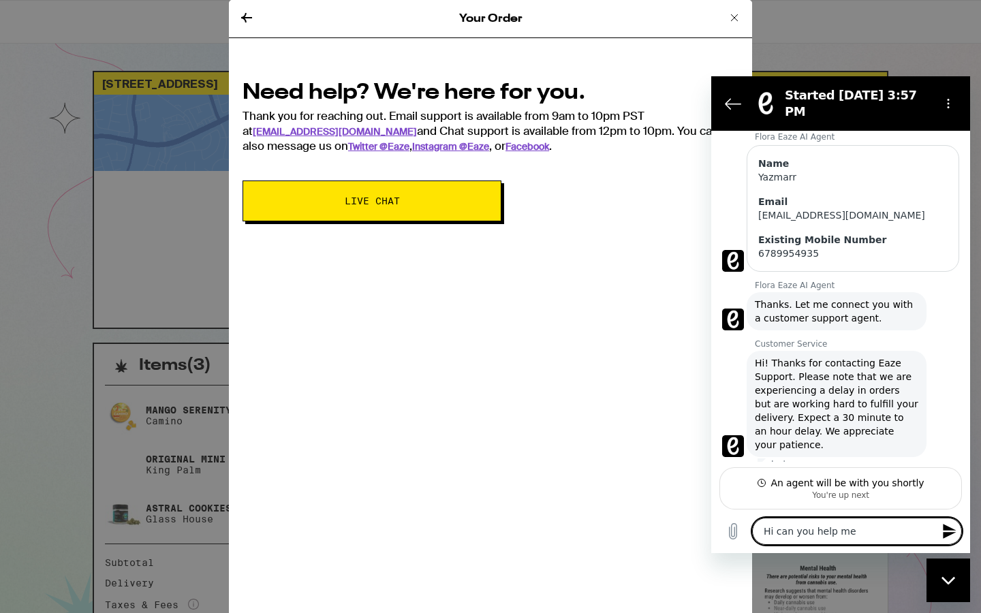
type textarea "Hi can you help me g"
type textarea "x"
type textarea "Hi can you help me ge"
type textarea "x"
type textarea "Hi can you help me get"
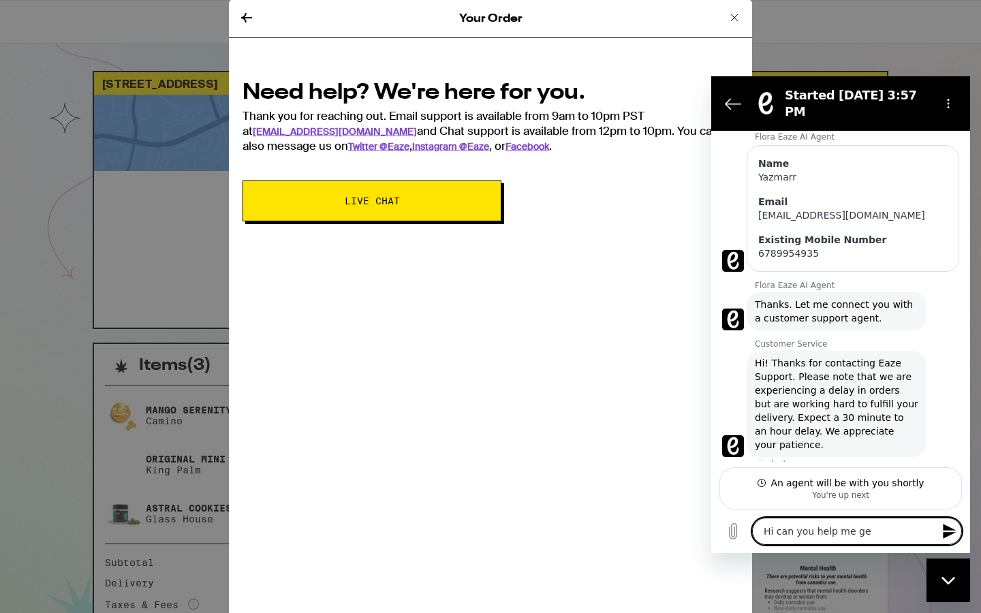
type textarea "x"
type textarea "Hi can you help me get"
type textarea "x"
type textarea "Hi can you help me get i"
type textarea "x"
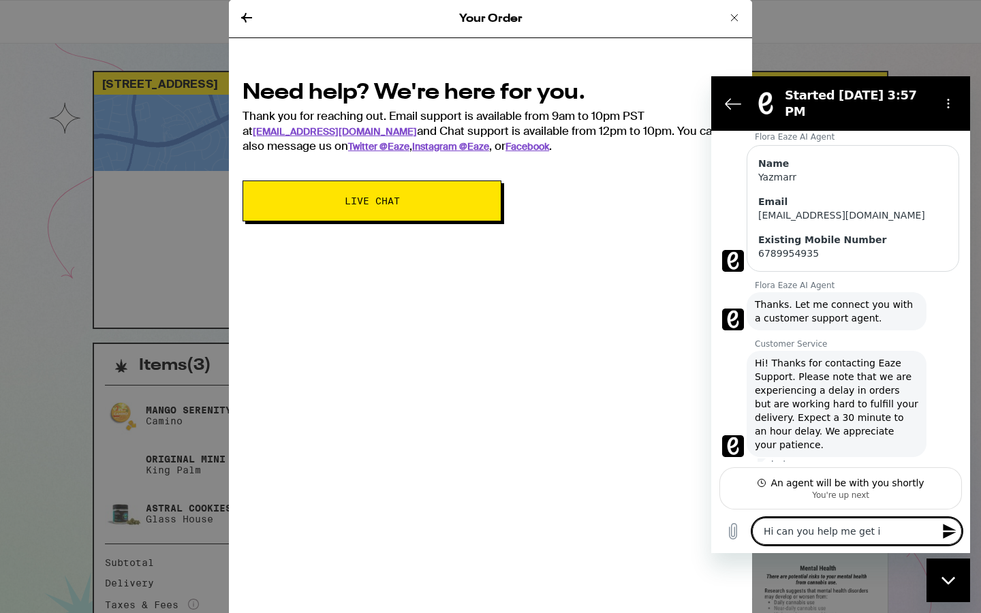
type textarea "Hi can you help me get in"
type textarea "x"
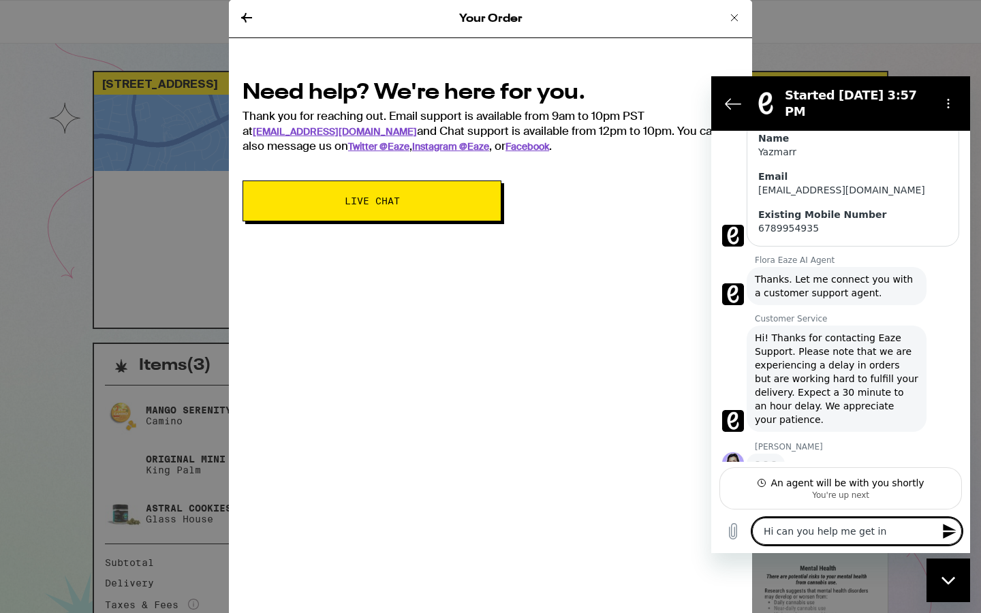
type textarea "Hi can you help me get in"
type textarea "x"
type textarea "Hi can you help me get in t"
type textarea "x"
type textarea "Hi can you help me get in to"
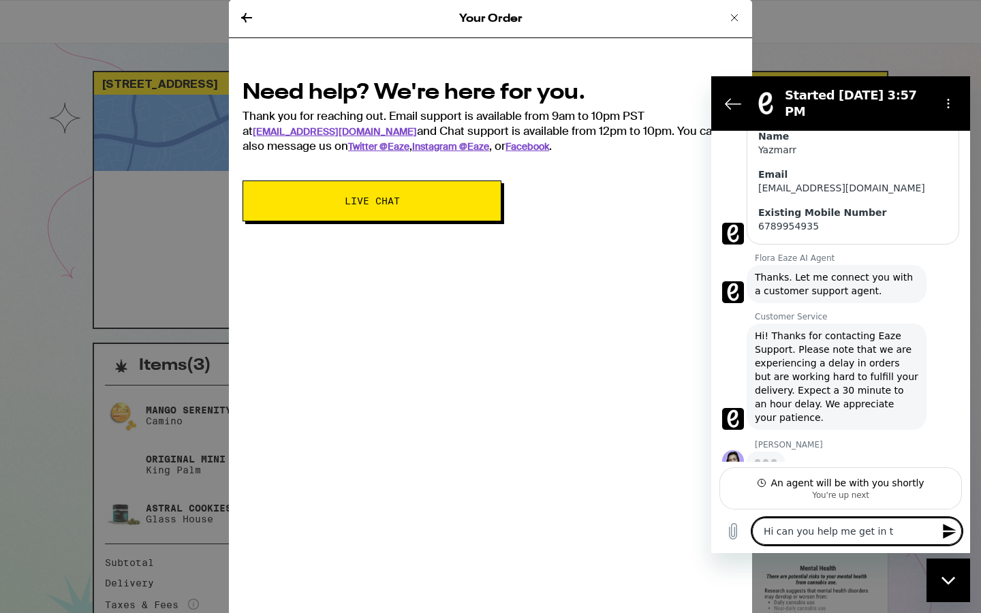
type textarea "x"
type textarea "Hi can you help me get in [GEOGRAPHIC_DATA]"
type textarea "x"
type textarea "Hi can you help me get in [GEOGRAPHIC_DATA]"
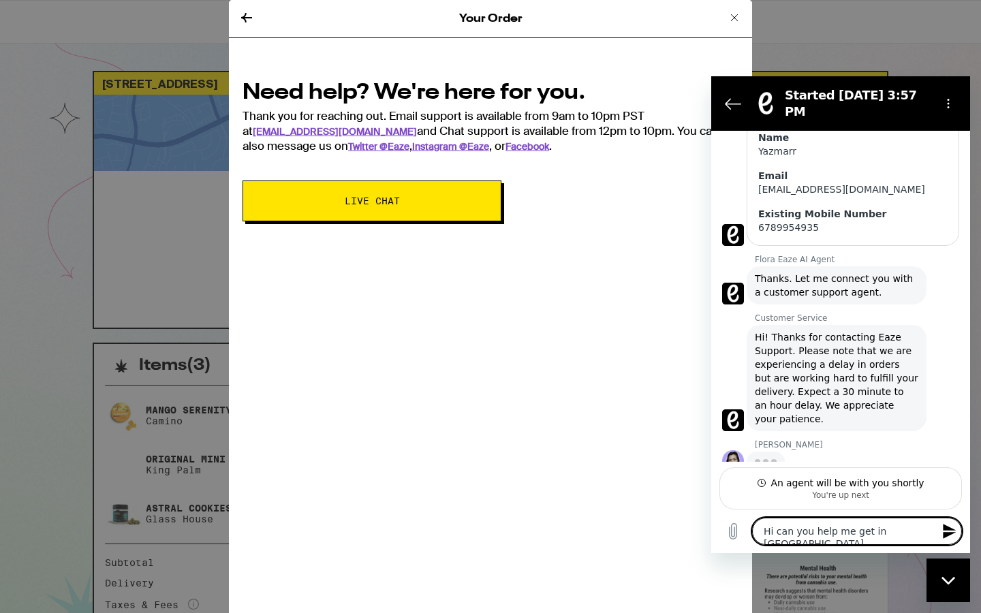
type textarea "x"
type textarea "Hi can you help me get in touch"
type textarea "x"
type textarea "Hi can you help me get in touch"
type textarea "x"
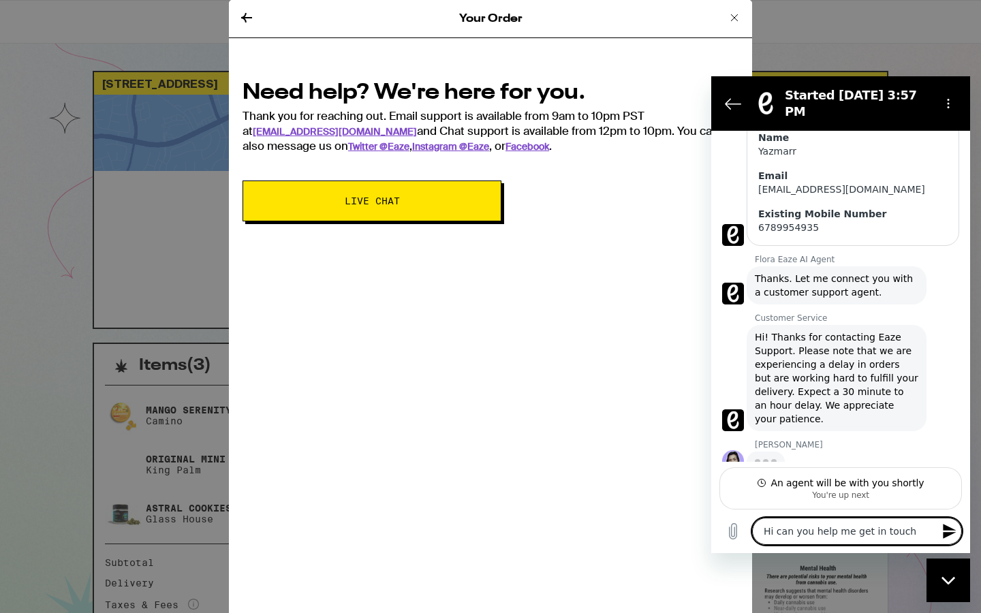
type textarea "Hi can you help me get in touch w"
type textarea "x"
type textarea "Hi can you help me get in touch wi"
type textarea "x"
type textarea "Hi can you help me get in touch wit"
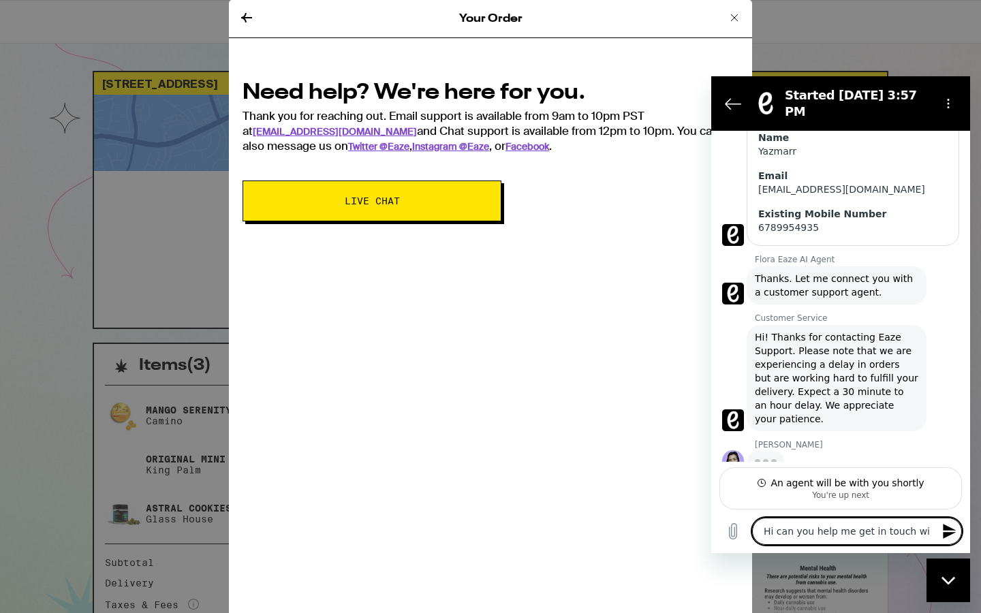
type textarea "x"
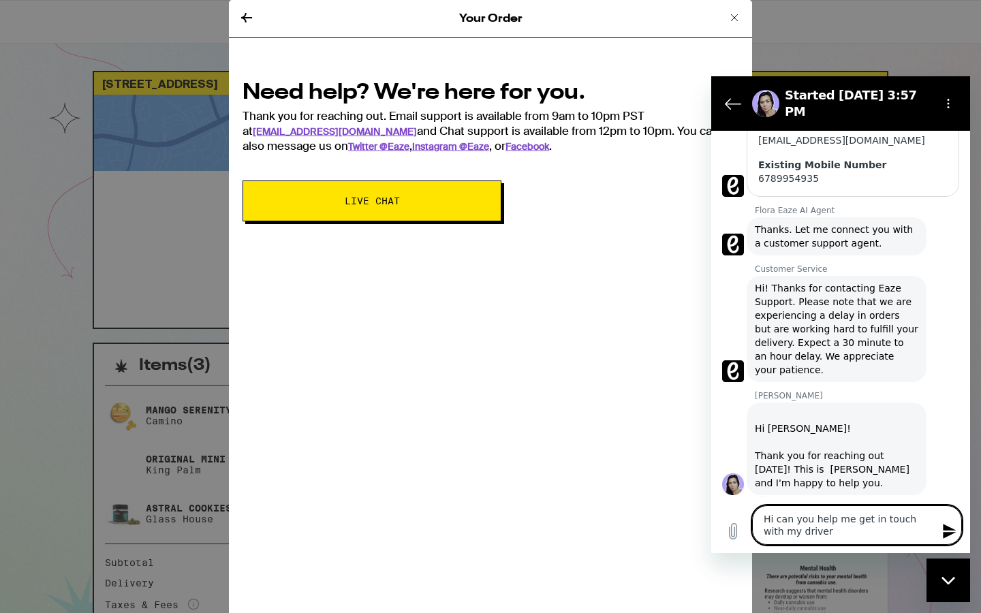
scroll to position [287, 0]
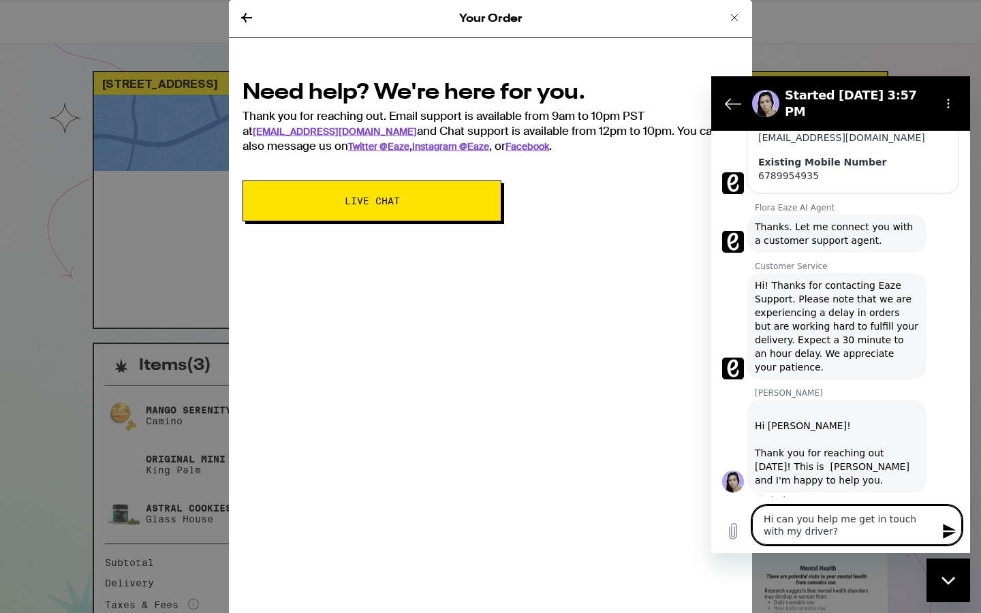
click at [775, 522] on textarea "Hi can you help me get in touch with my driver?" at bounding box center [857, 524] width 210 height 39
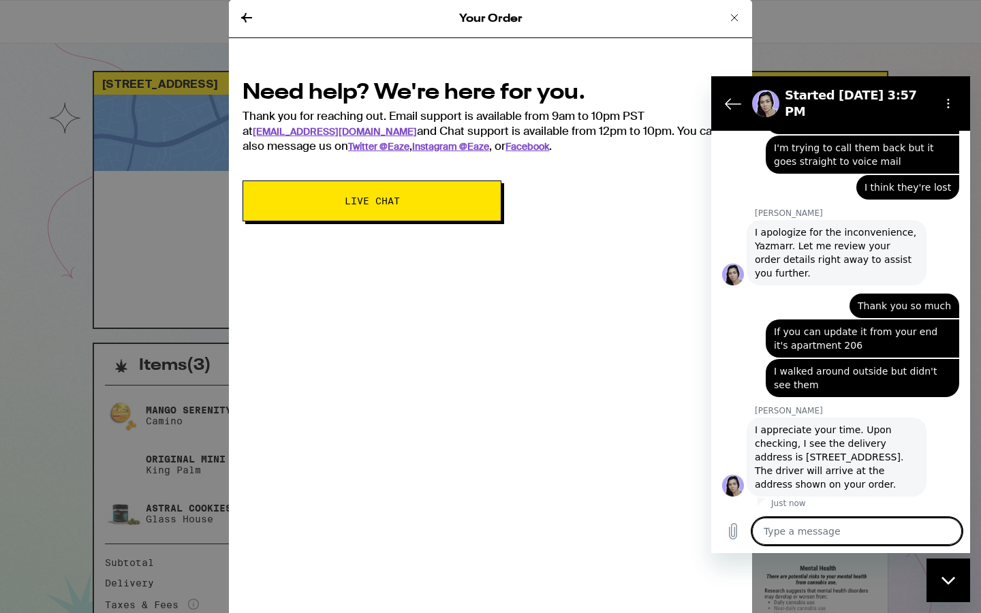
scroll to position [697, 0]
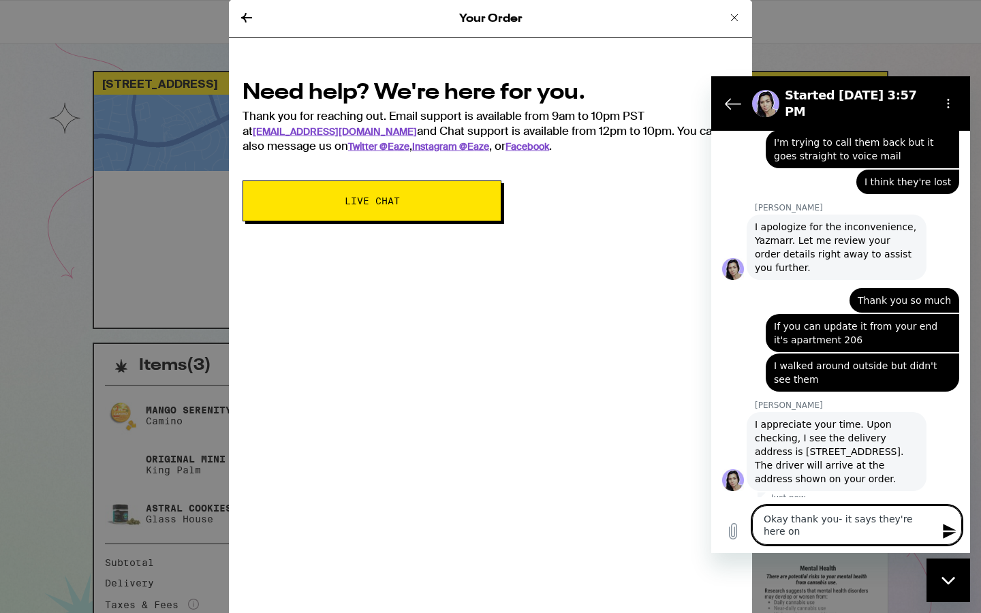
drag, startPoint x: 786, startPoint y: 534, endPoint x: 744, endPoint y: 495, distance: 57.9
click at [744, 495] on div "3:57 PM Flora Eaze AI Agent Flora Eaze AI Agent says: Hi there. How can I help?…" at bounding box center [840, 342] width 259 height 422
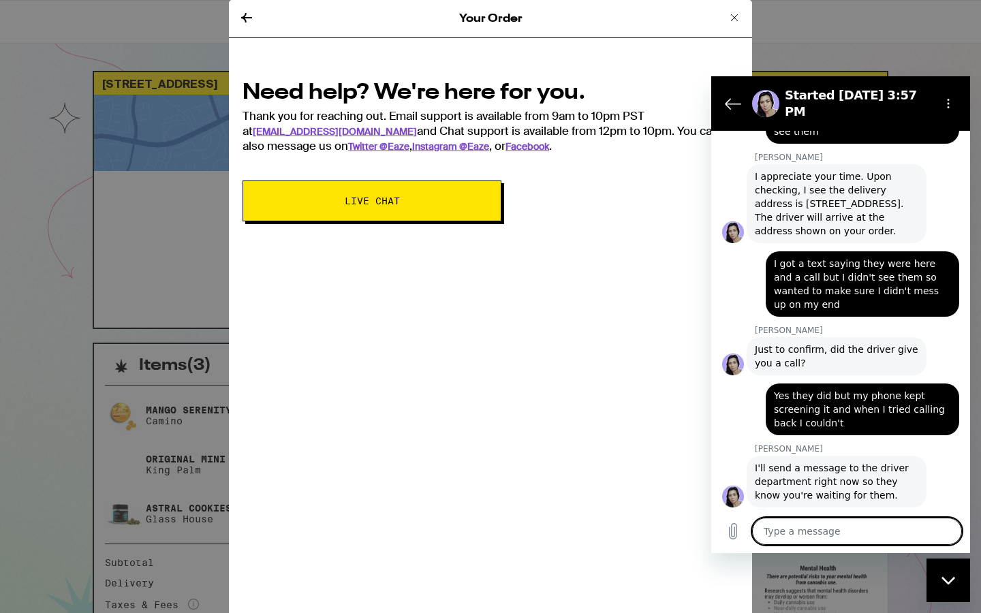
scroll to position [947, 0]
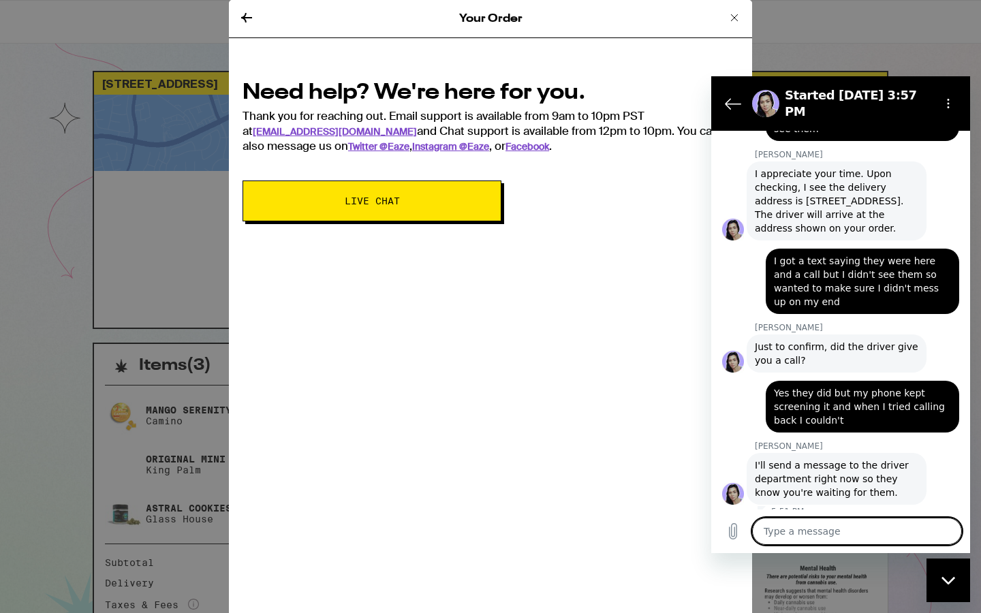
click at [816, 530] on textarea at bounding box center [857, 531] width 210 height 27
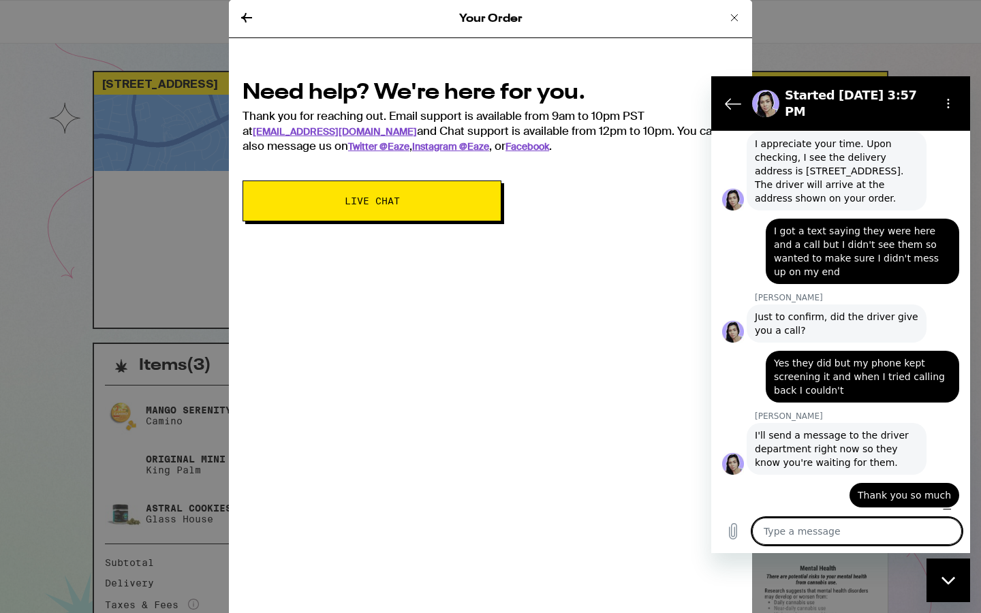
scroll to position [980, 0]
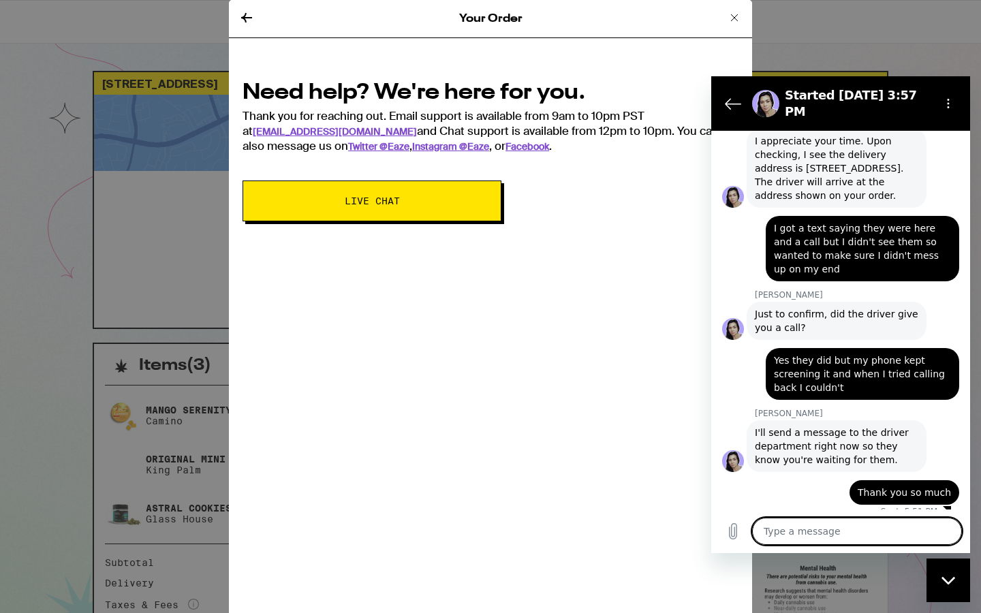
click at [737, 17] on icon at bounding box center [734, 18] width 16 height 16
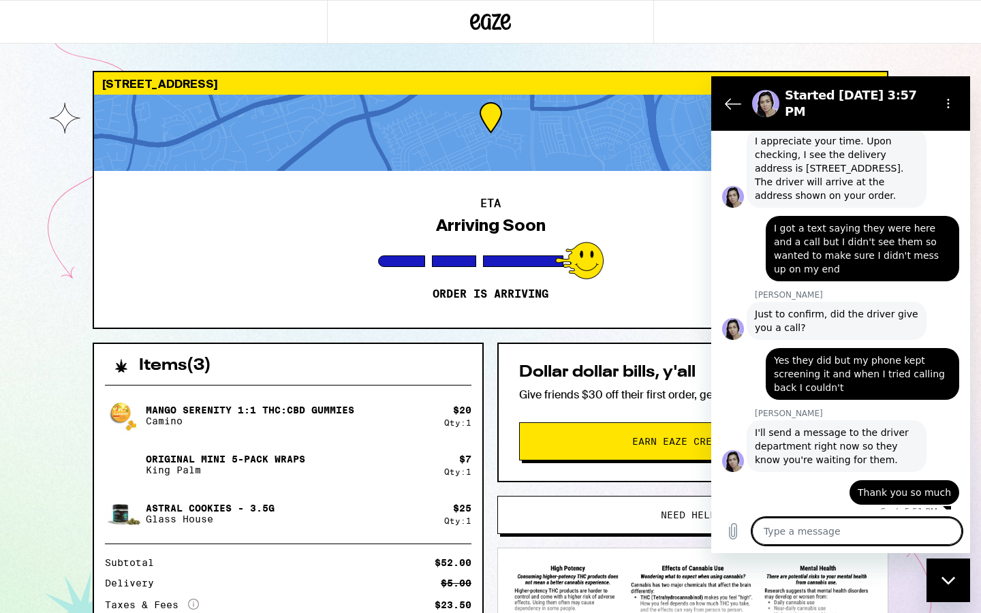
click at [810, 529] on textarea at bounding box center [857, 531] width 210 height 27
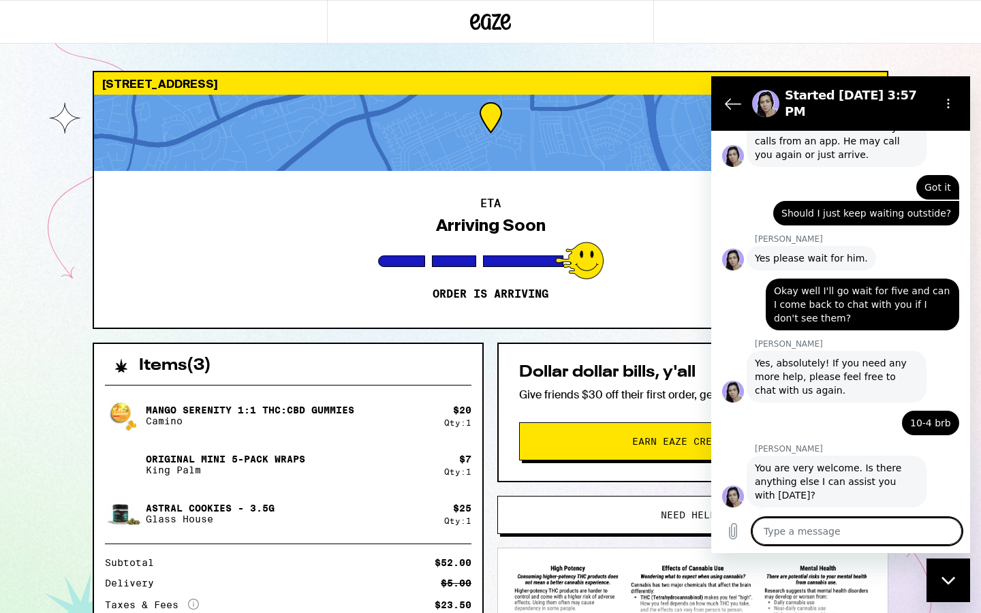
scroll to position [1590, 0]
